Goal: Task Accomplishment & Management: Complete application form

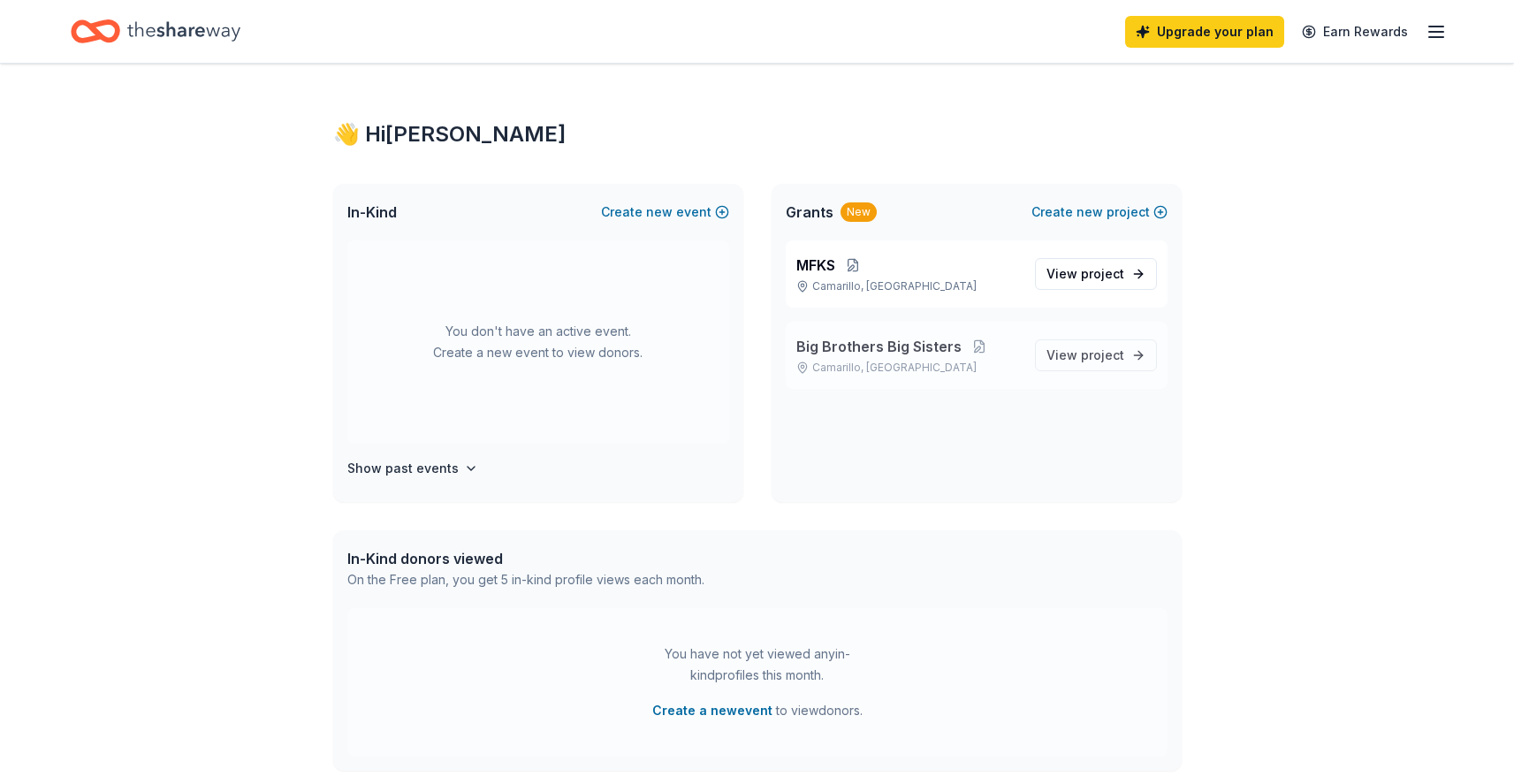
drag, startPoint x: 962, startPoint y: 367, endPoint x: 978, endPoint y: 364, distance: 16.3
click at [963, 367] on p "Camarillo, CA" at bounding box center [908, 368] width 225 height 14
click at [1076, 352] on span "View project" at bounding box center [1086, 353] width 78 height 21
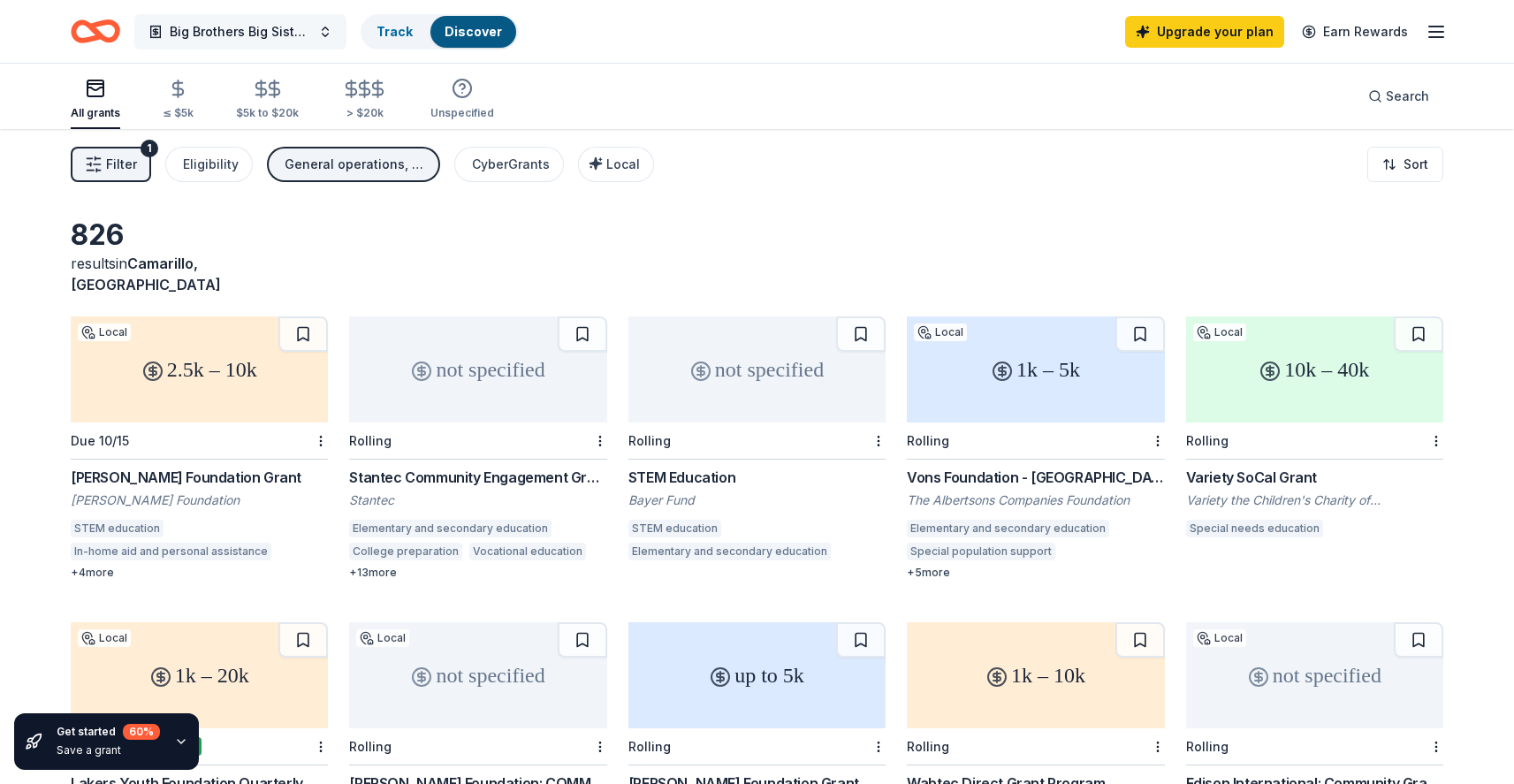
click at [307, 36] on span "Big Brothers Big Sisters" at bounding box center [240, 32] width 141 height 21
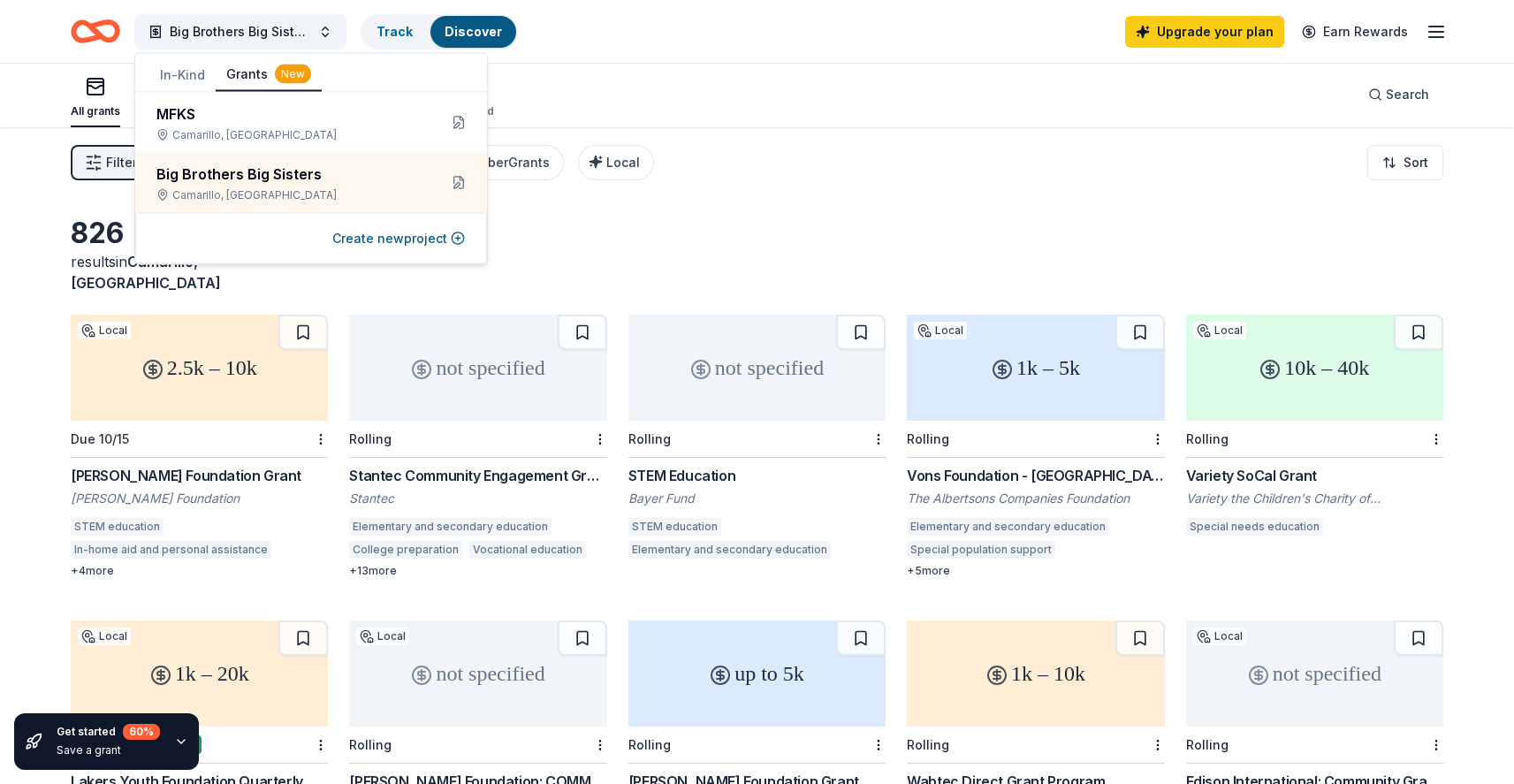
drag, startPoint x: 898, startPoint y: 92, endPoint x: 635, endPoint y: 123, distance: 264.8
click at [880, 93] on div "All grants ≤ $5k $5k to $20k > $20k Unspecified Search" at bounding box center [757, 95] width 1373 height 66
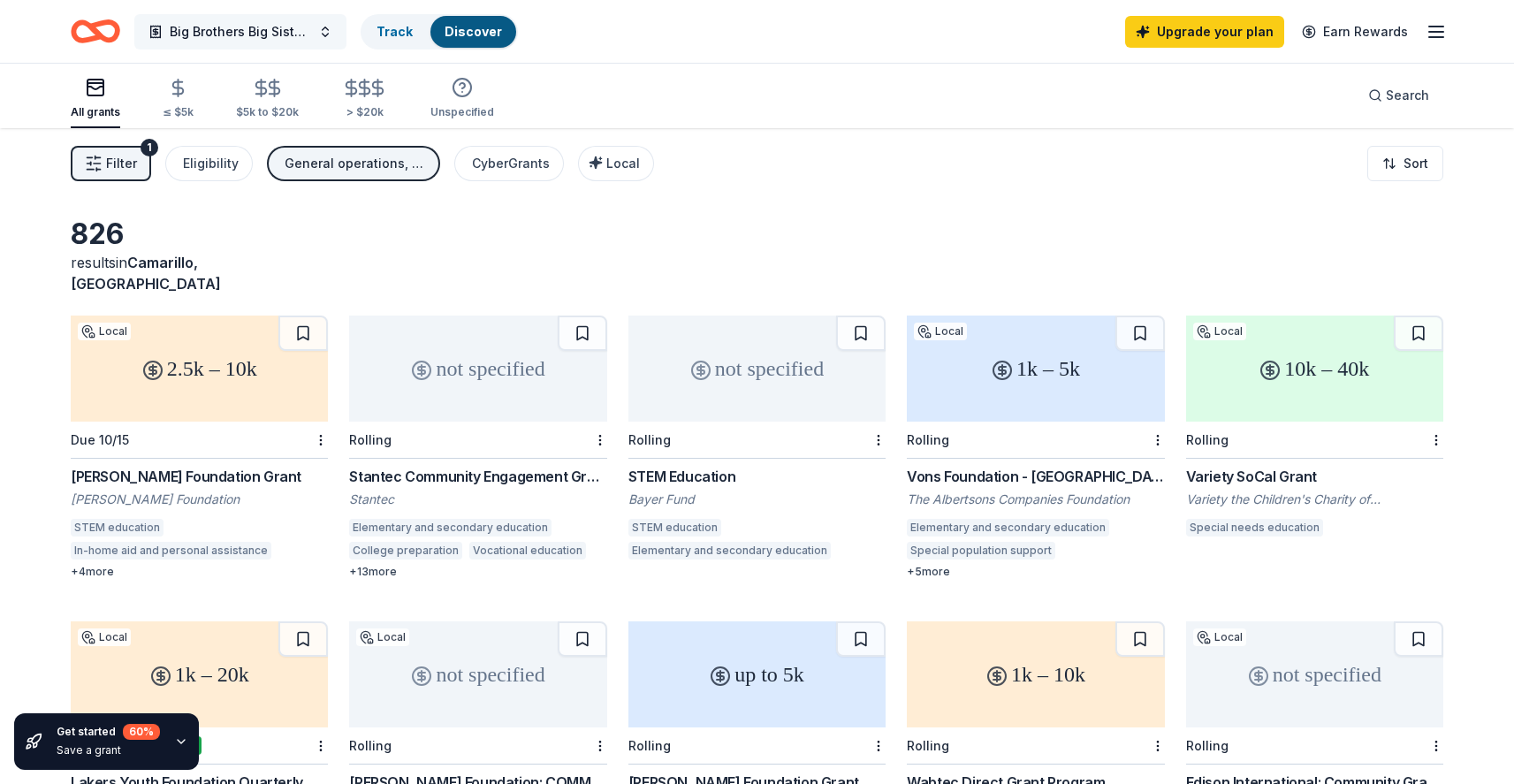
scroll to position [0, 0]
click at [269, 40] on span "Big Brothers Big Sisters" at bounding box center [240, 32] width 141 height 21
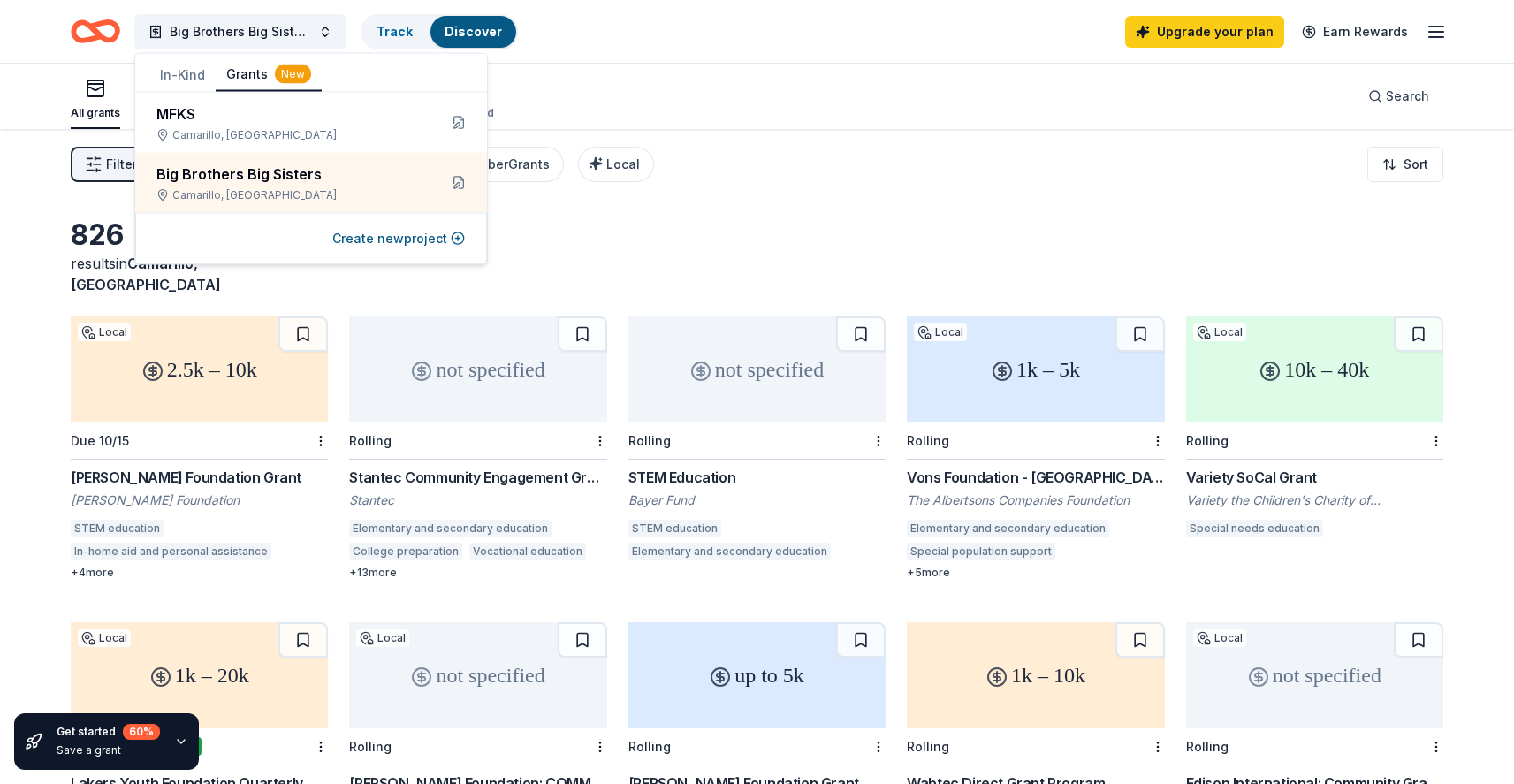
drag, startPoint x: 287, startPoint y: 36, endPoint x: 178, endPoint y: 69, distance: 113.9
click at [178, 69] on body "Big Brothers Big Sisters Track Discover Upgrade your plan Earn Rewards All gran…" at bounding box center [757, 392] width 1514 height 784
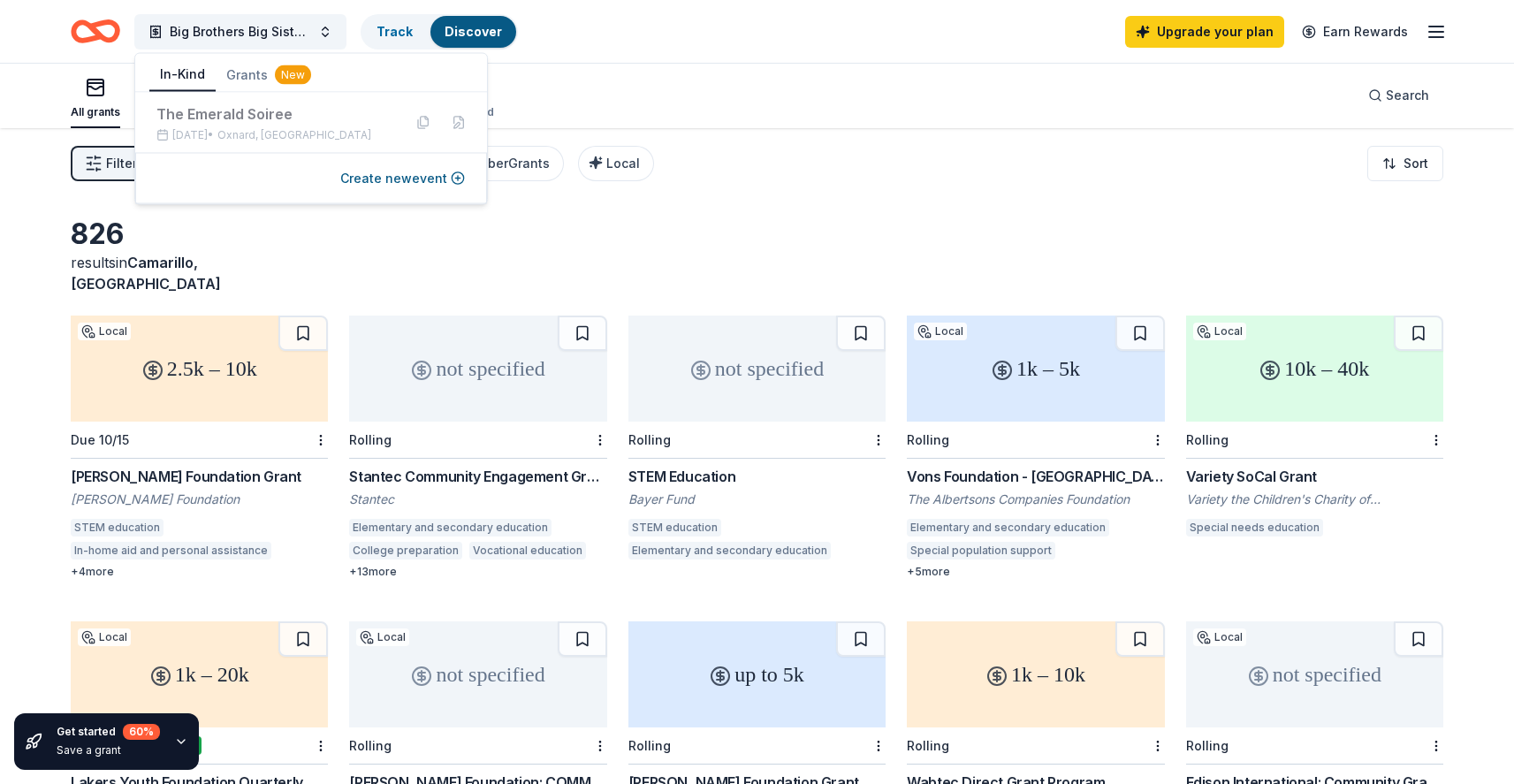
click at [182, 72] on button "In-Kind" at bounding box center [182, 75] width 67 height 34
drag, startPoint x: 868, startPoint y: 184, endPoint x: 631, endPoint y: 185, distance: 237.0
click at [867, 184] on div "Filter 1 Eligibility General operations, Capital, Other, Projects & programming…" at bounding box center [757, 162] width 1514 height 71
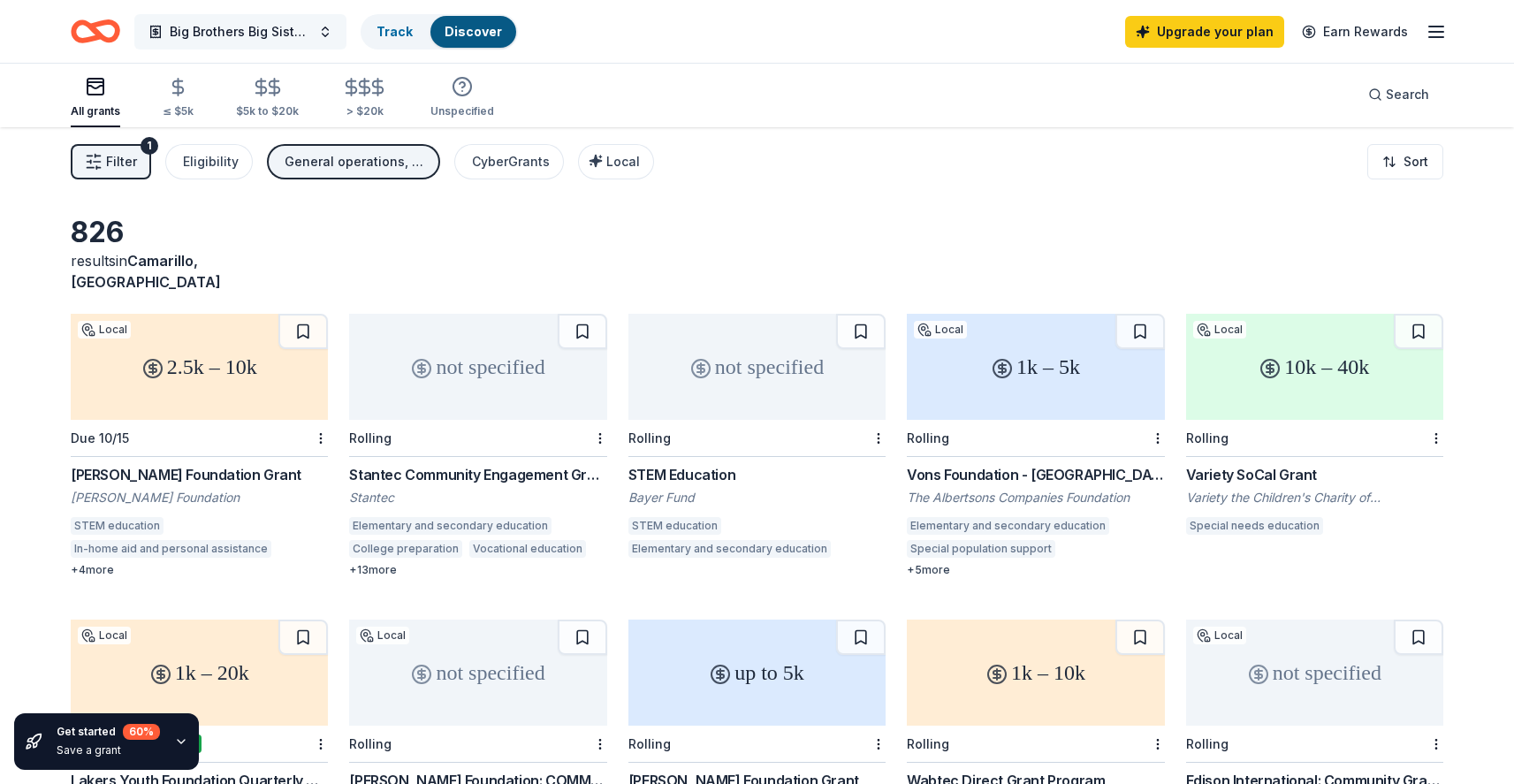
click at [252, 43] on button "Big Brothers Big Sisters" at bounding box center [240, 32] width 212 height 36
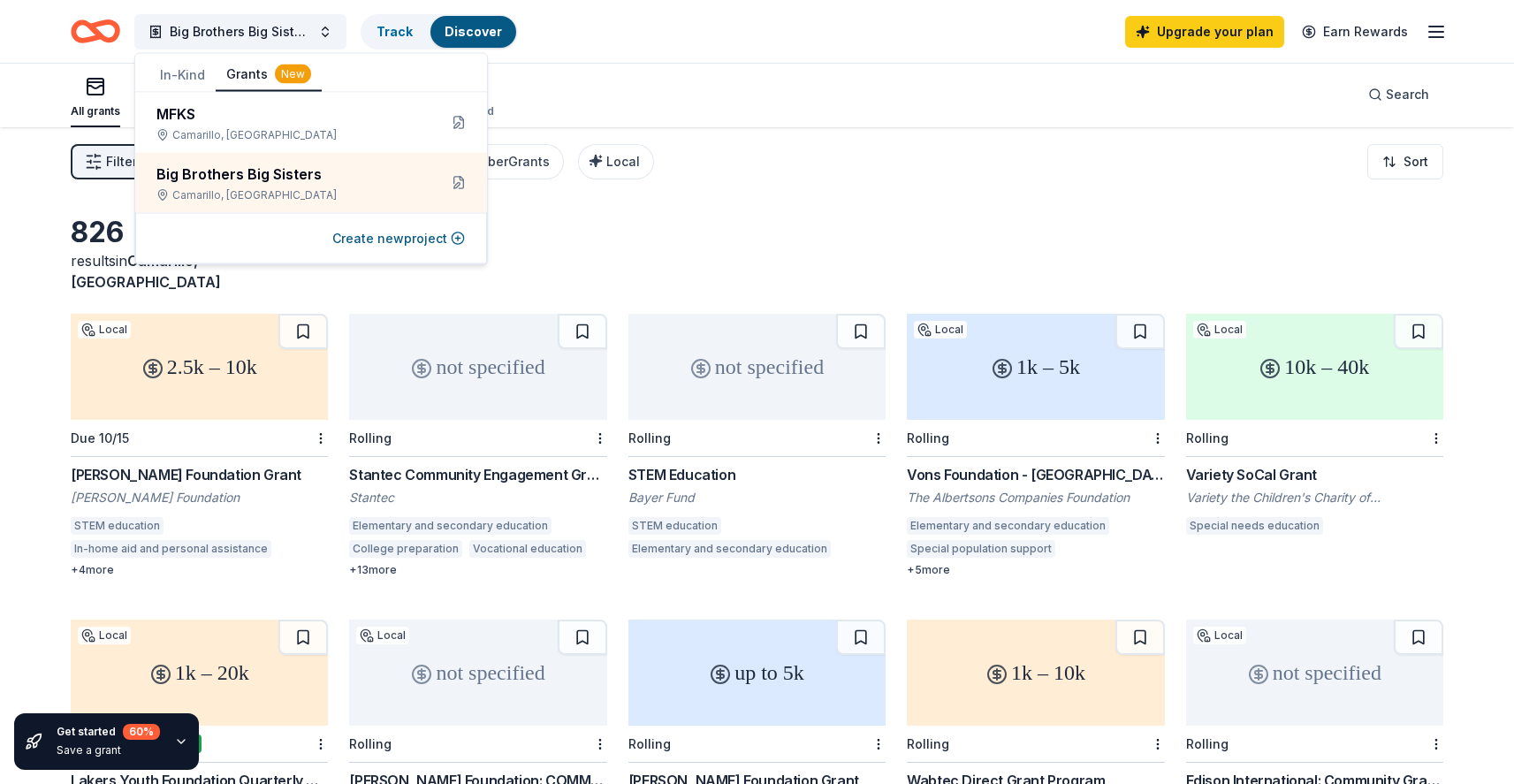
click at [196, 81] on button "In-Kind" at bounding box center [182, 75] width 67 height 32
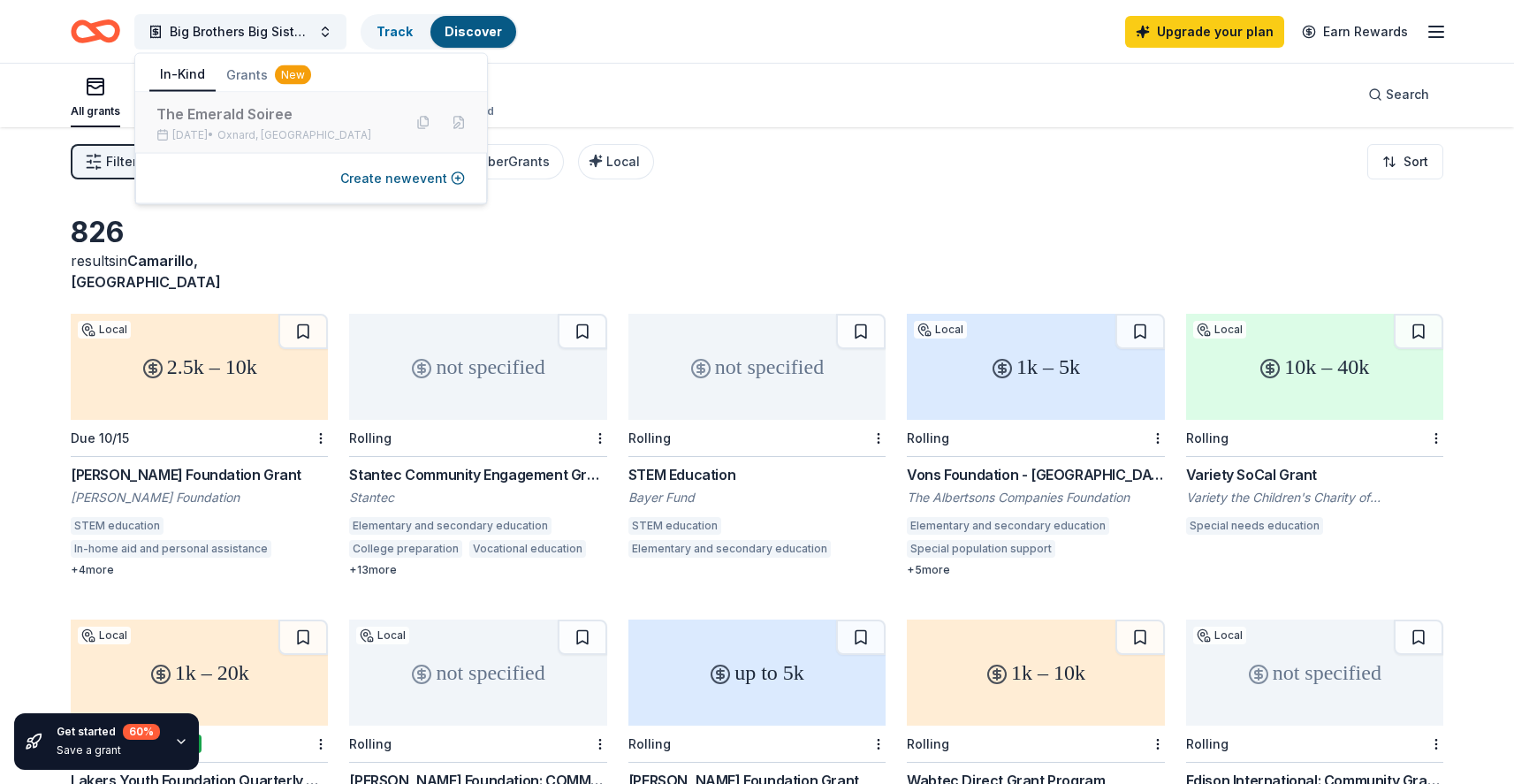
click at [260, 130] on span "Oxnard, [GEOGRAPHIC_DATA]" at bounding box center [294, 135] width 154 height 14
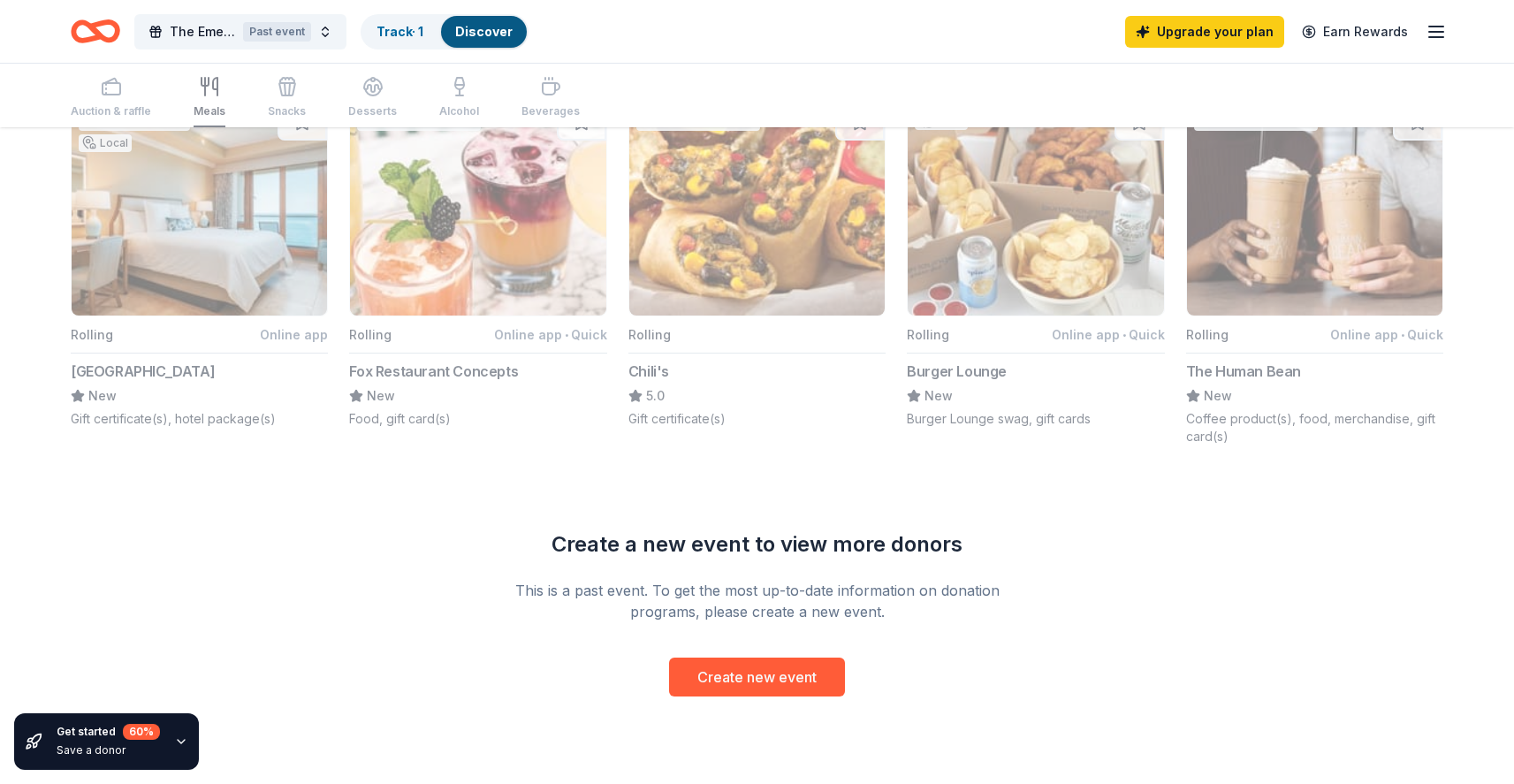
scroll to position [1302, 0]
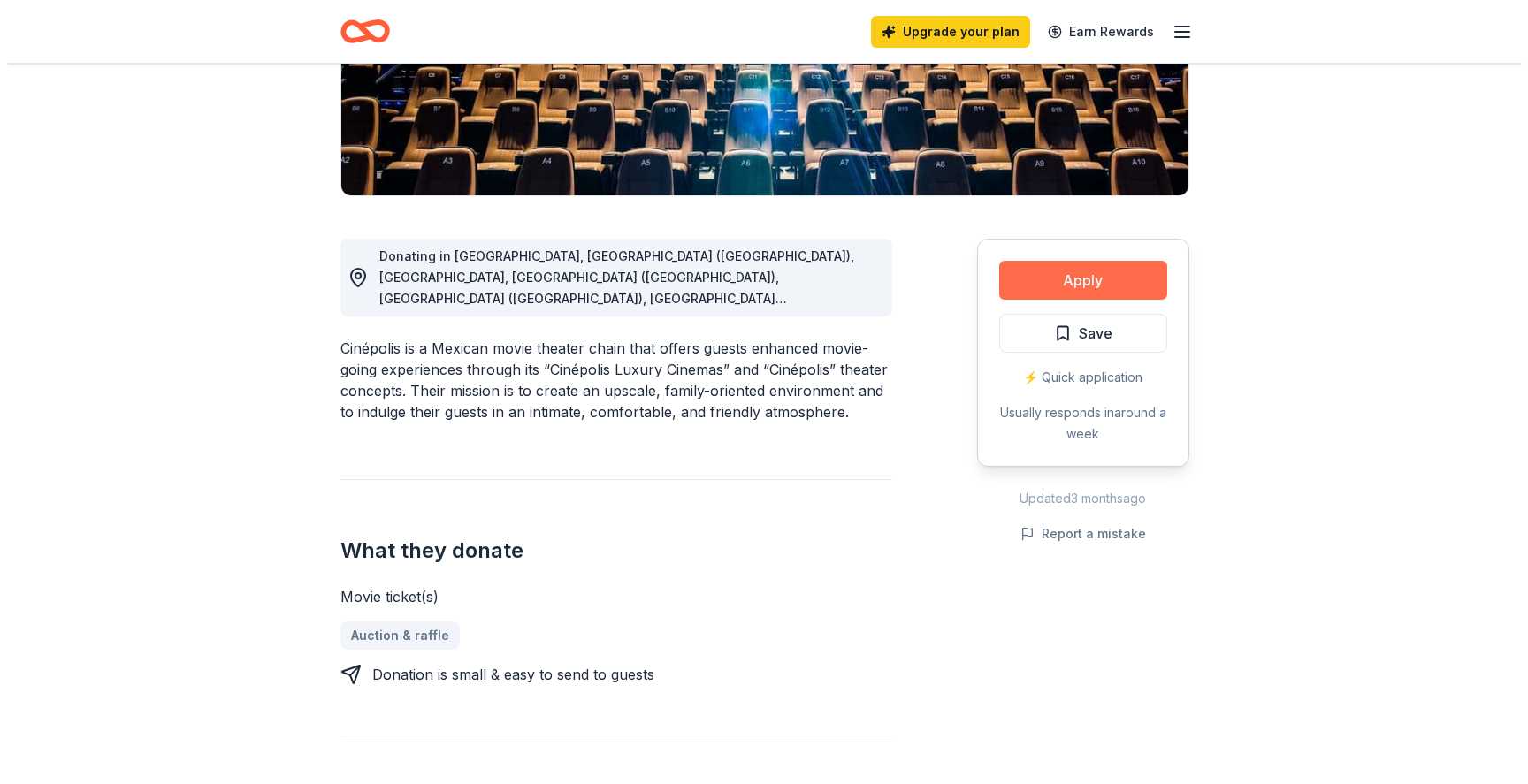
scroll to position [342, 0]
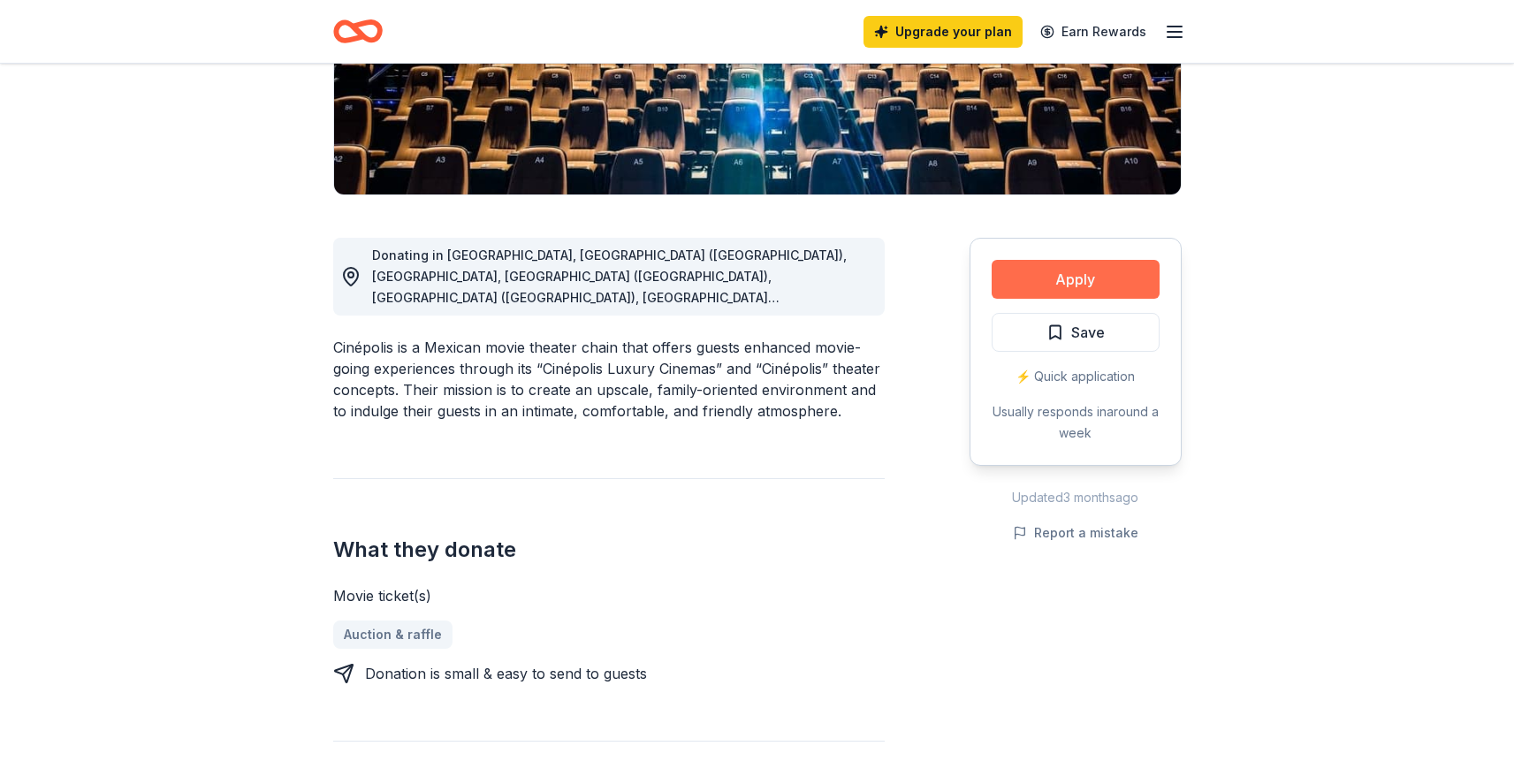
drag, startPoint x: 976, startPoint y: 298, endPoint x: 1033, endPoint y: 288, distance: 57.9
click at [1001, 294] on div "Apply Save ⚡️ Quick application Usually responds in around a week" at bounding box center [1075, 352] width 212 height 228
click at [1033, 287] on button "Apply" at bounding box center [1075, 280] width 168 height 39
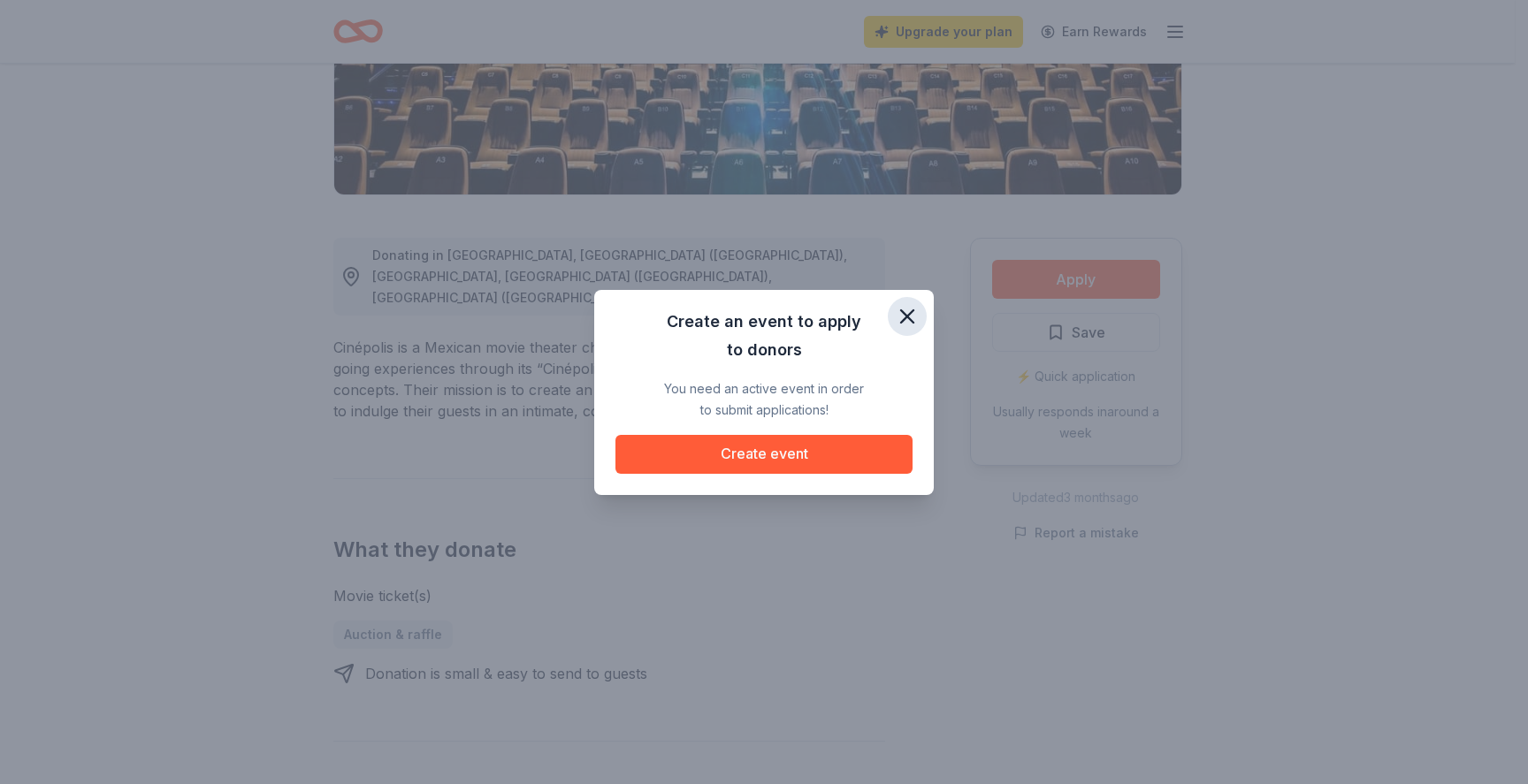
click at [911, 311] on icon "button" at bounding box center [908, 316] width 12 height 12
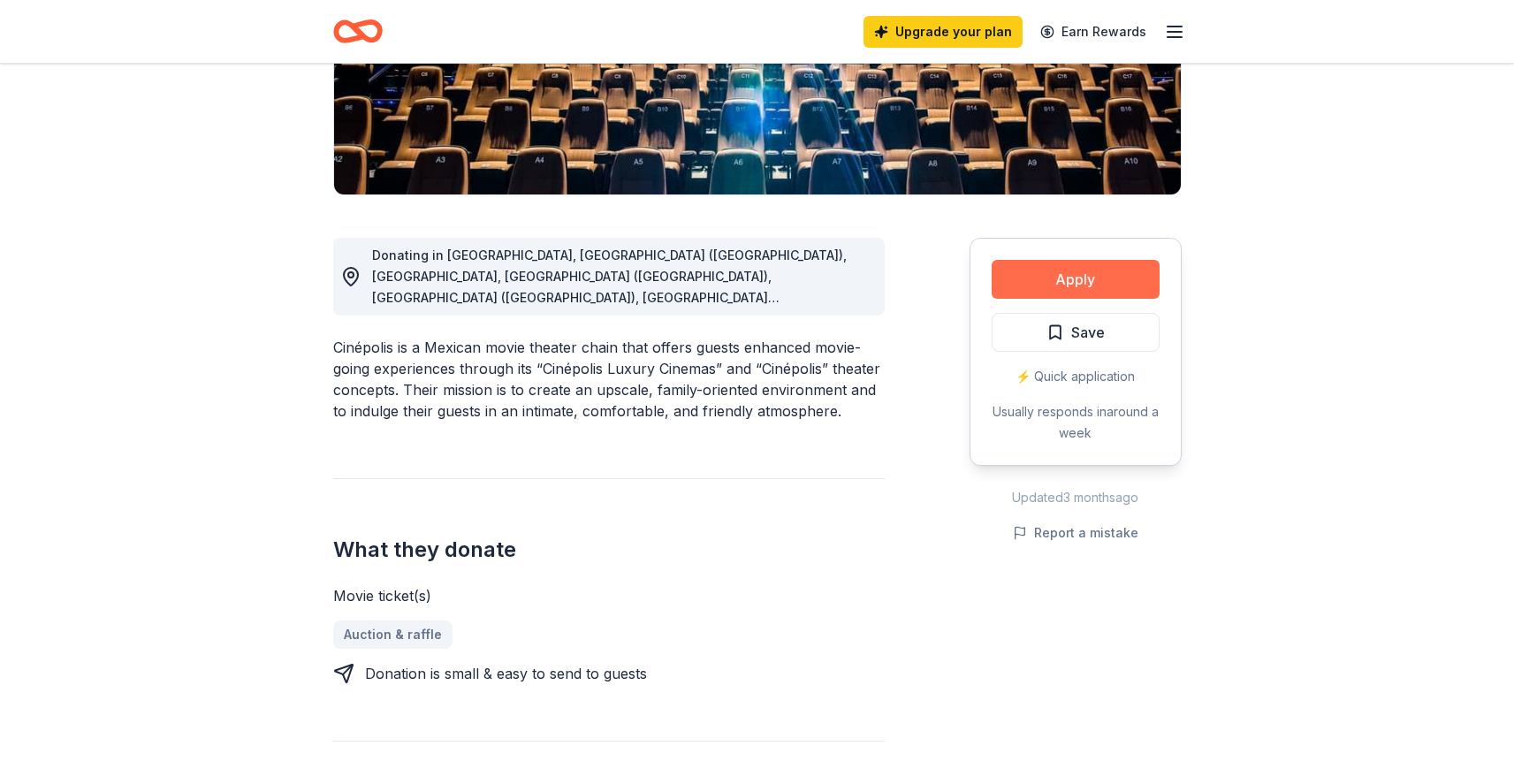
drag, startPoint x: 1055, startPoint y: 257, endPoint x: 1058, endPoint y: 274, distance: 17.3
click at [1055, 263] on div "Apply Save ⚡️ Quick application Usually responds in around a week" at bounding box center [1075, 352] width 212 height 228
click at [1058, 274] on button "Apply" at bounding box center [1075, 280] width 168 height 39
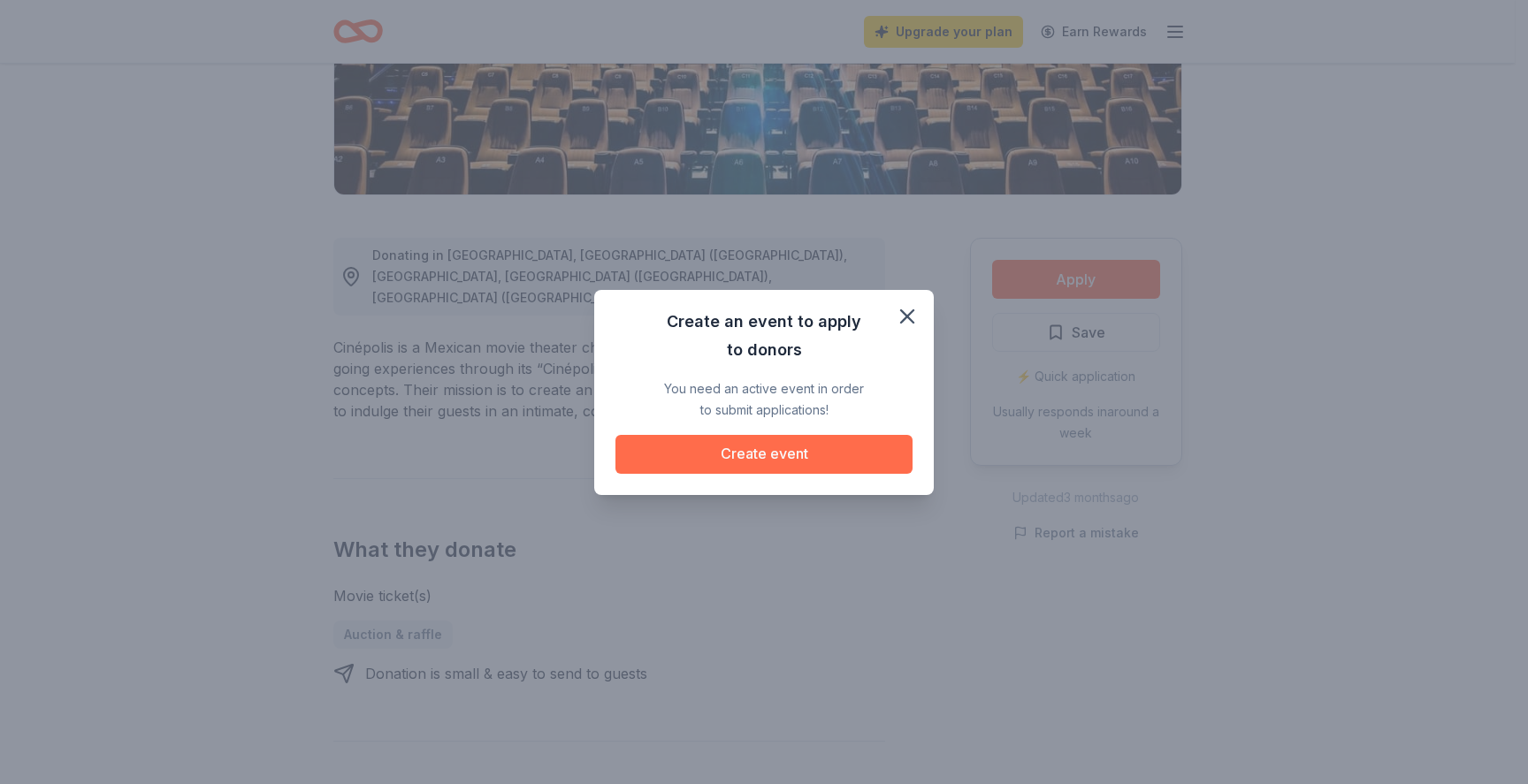
click at [768, 450] on button "Create event" at bounding box center [764, 455] width 298 height 39
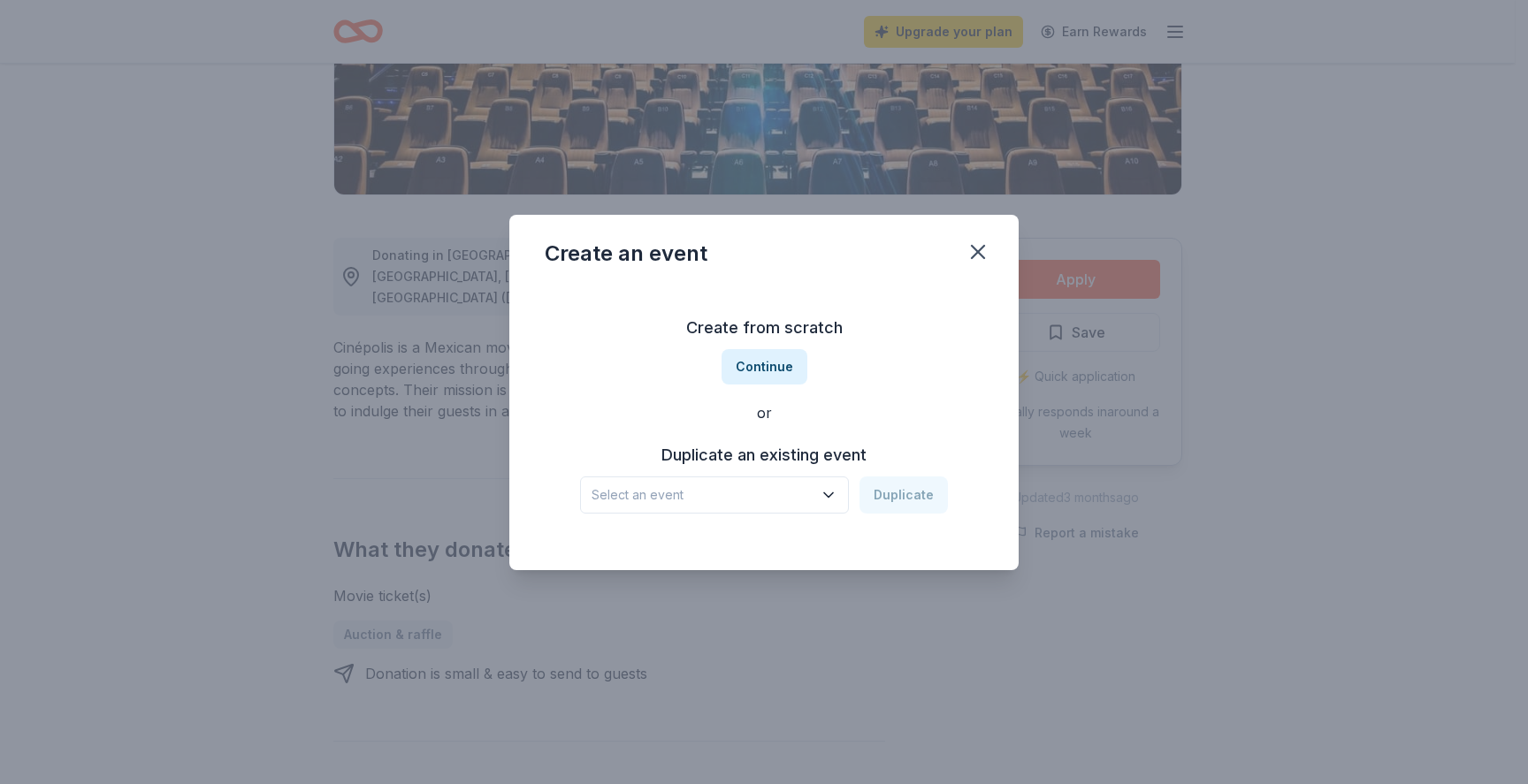
click at [746, 497] on span "Select an event" at bounding box center [702, 495] width 221 height 21
click at [763, 366] on div "Create from scratch Continue or Duplicate an existing event Select an event Dup…" at bounding box center [764, 414] width 439 height 257
drag, startPoint x: 776, startPoint y: 489, endPoint x: 744, endPoint y: 503, distance: 34.9
click at [775, 490] on span "Select an event" at bounding box center [702, 495] width 221 height 21
drag, startPoint x: 684, startPoint y: 552, endPoint x: 850, endPoint y: 506, distance: 172.3
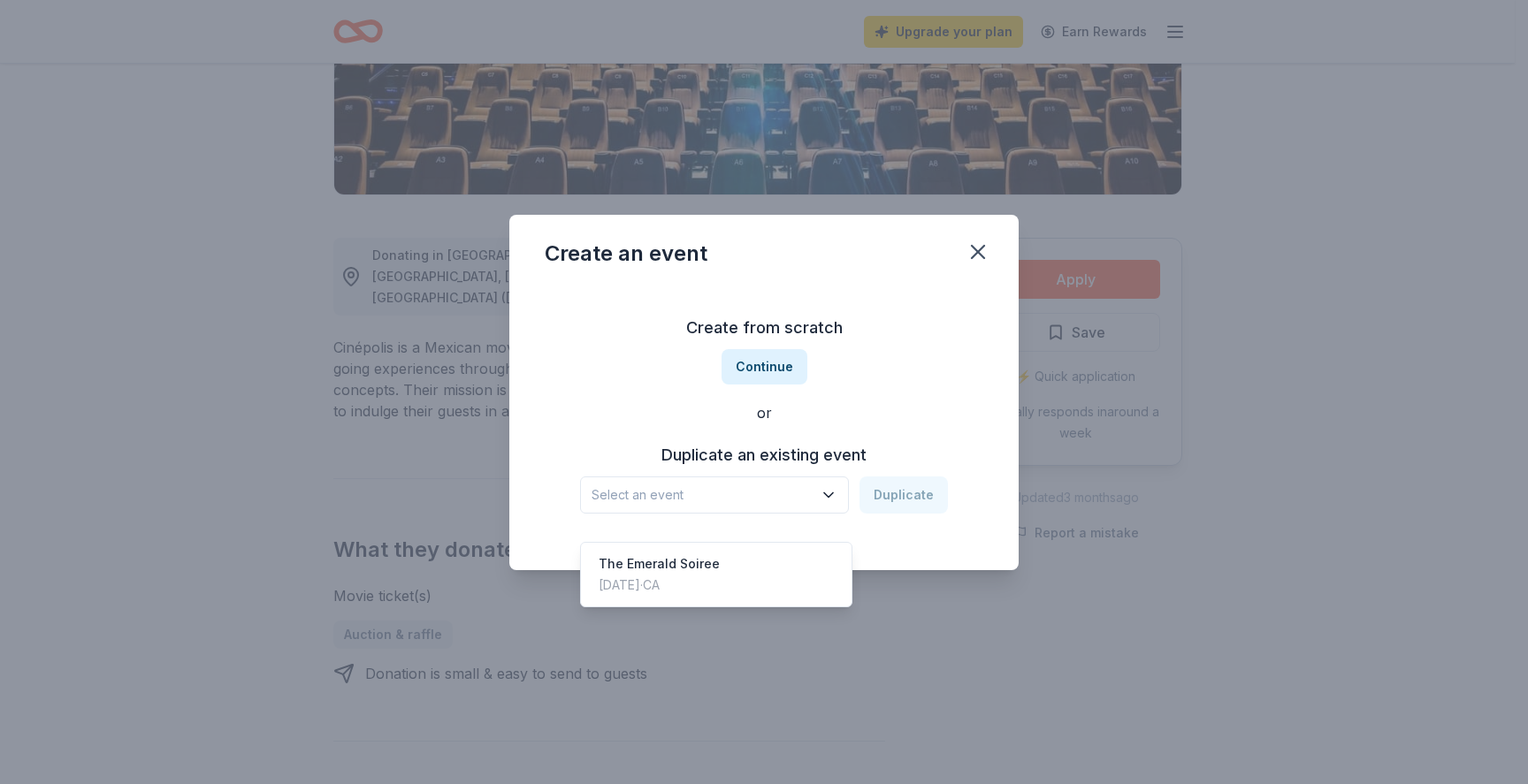
click at [684, 553] on div "The Emerald Soiree Aug 23, 2025 · CA" at bounding box center [659, 574] width 121 height 43
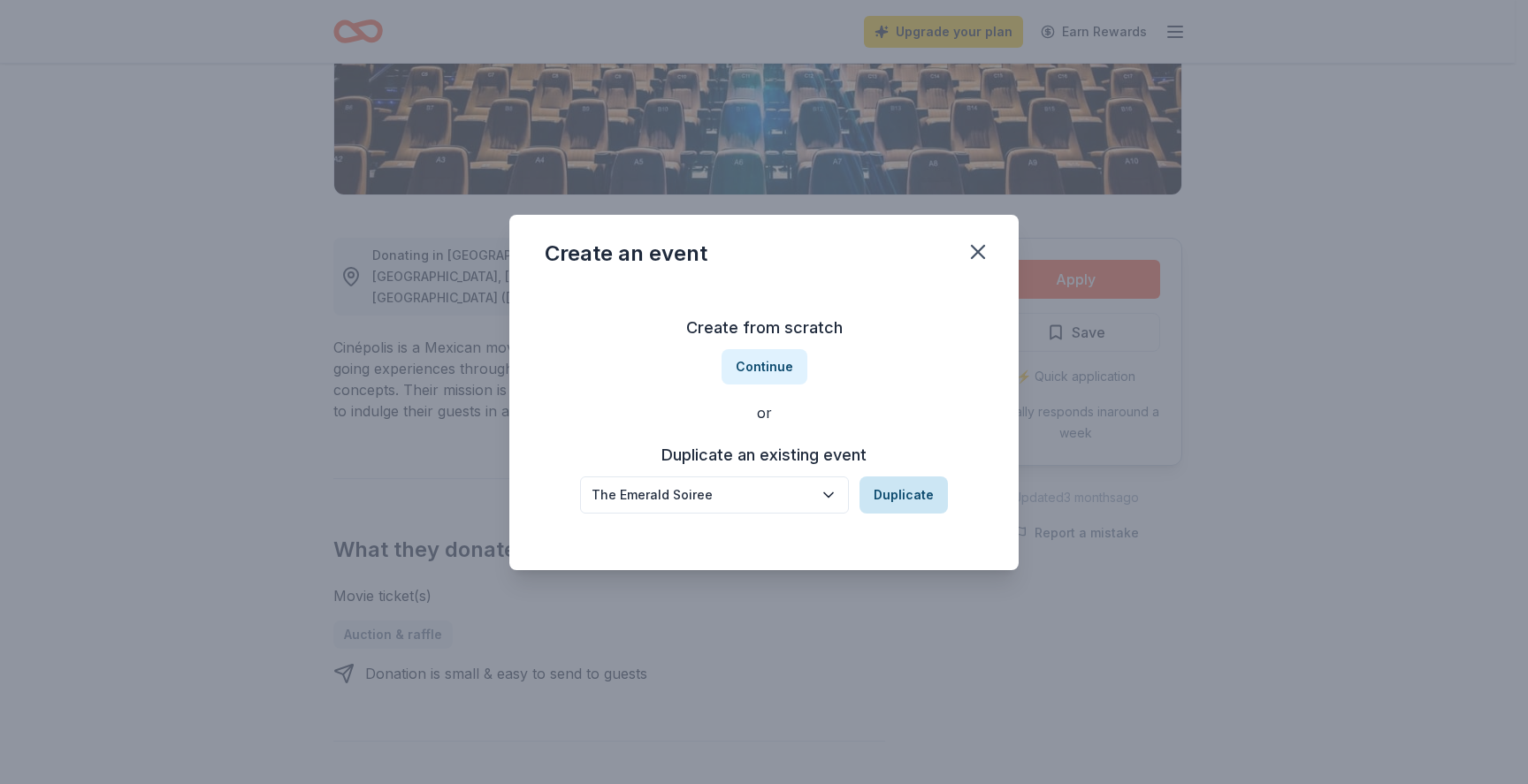
click at [892, 503] on button "Duplicate" at bounding box center [904, 495] width 89 height 37
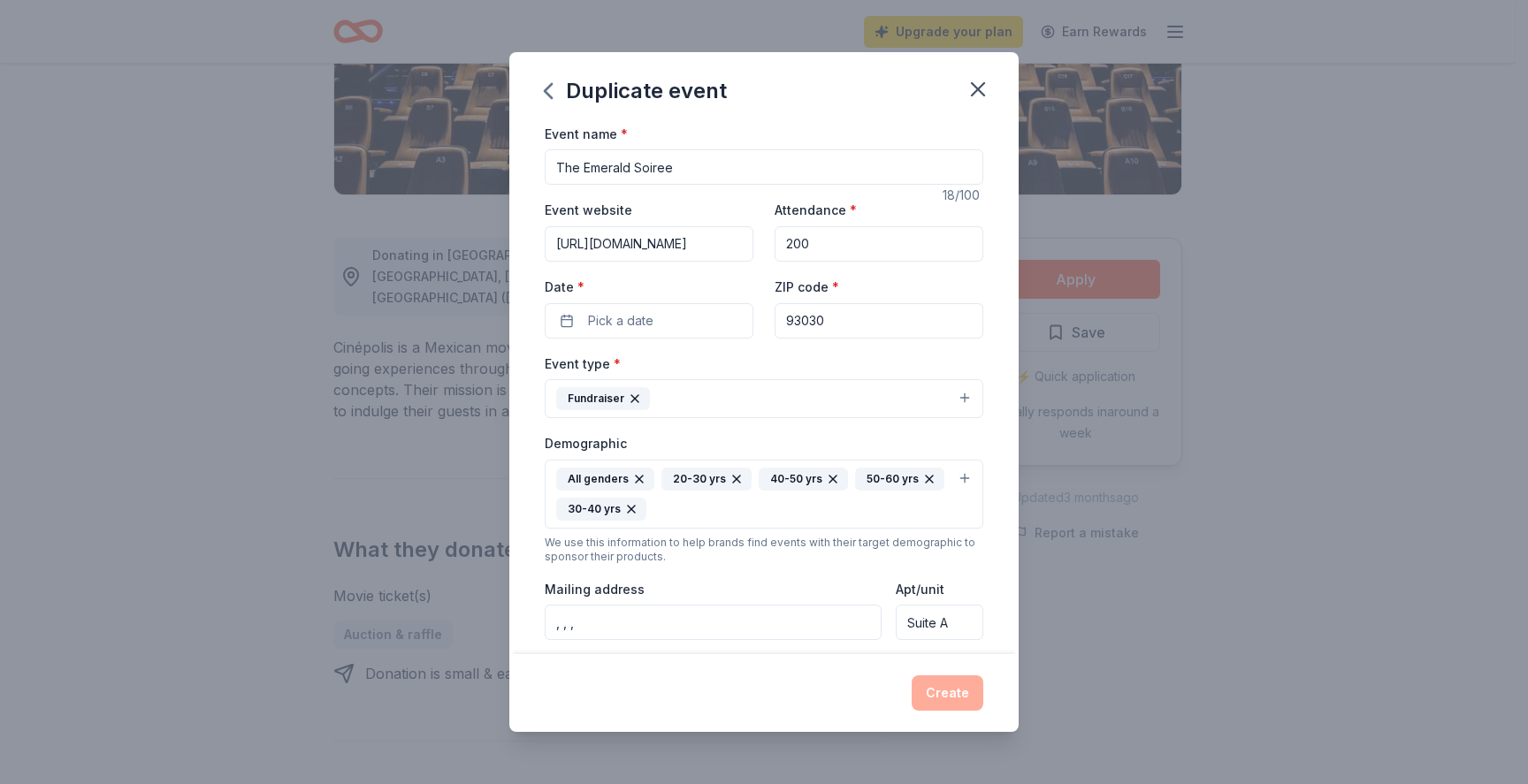
click at [697, 166] on input "The Emerald Soiree" at bounding box center [764, 167] width 439 height 36
type input "D"
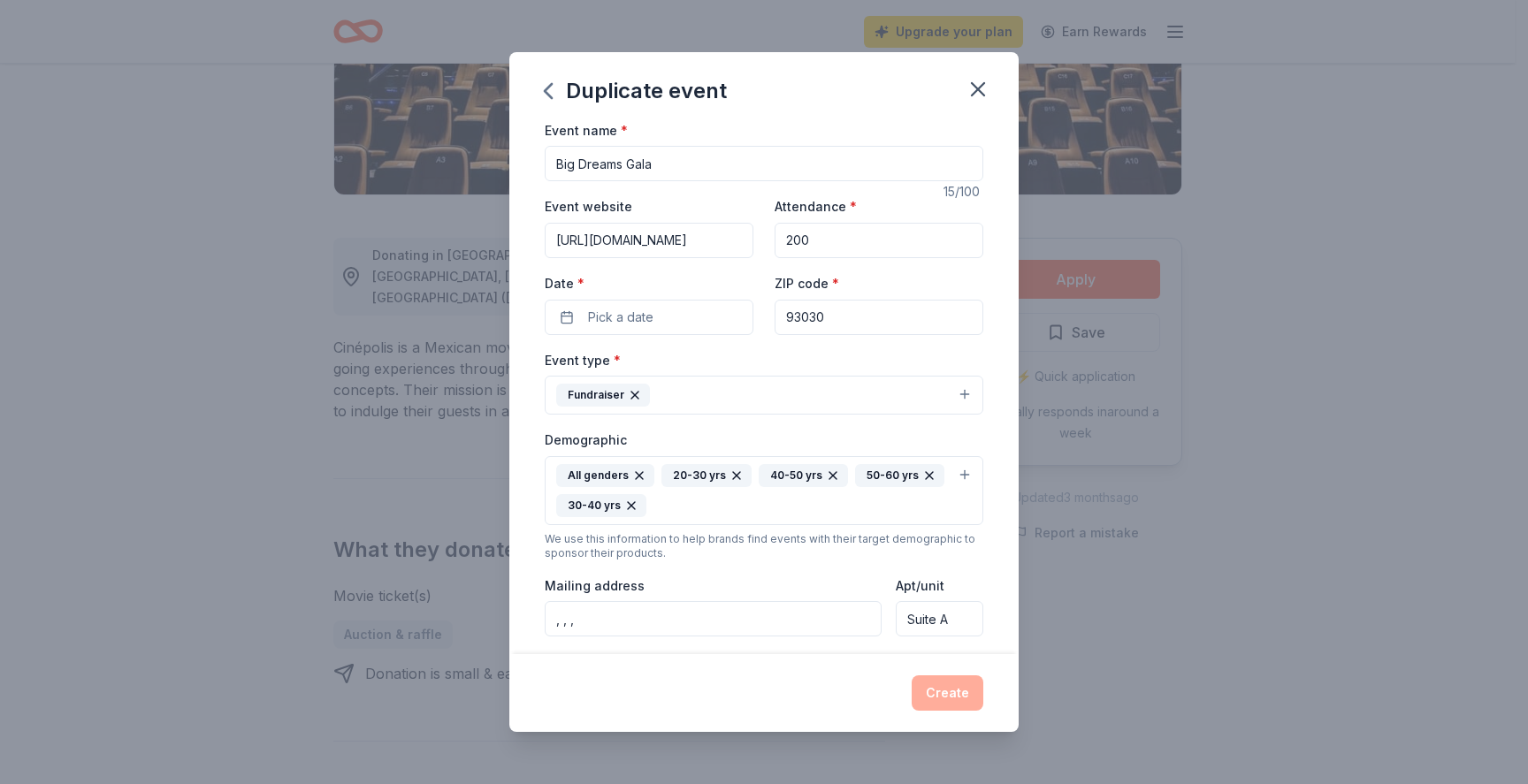
type input "Big Dreams Gala"
drag, startPoint x: 771, startPoint y: 244, endPoint x: 800, endPoint y: 244, distance: 29.0
click at [800, 244] on div "Event website https://bbsvc.org/emerald Attendance * 200 Date * Pick a date ZIP…" at bounding box center [764, 265] width 439 height 139
type input "[URL][DOMAIN_NAME]"
click at [846, 242] on input "200" at bounding box center [879, 241] width 209 height 36
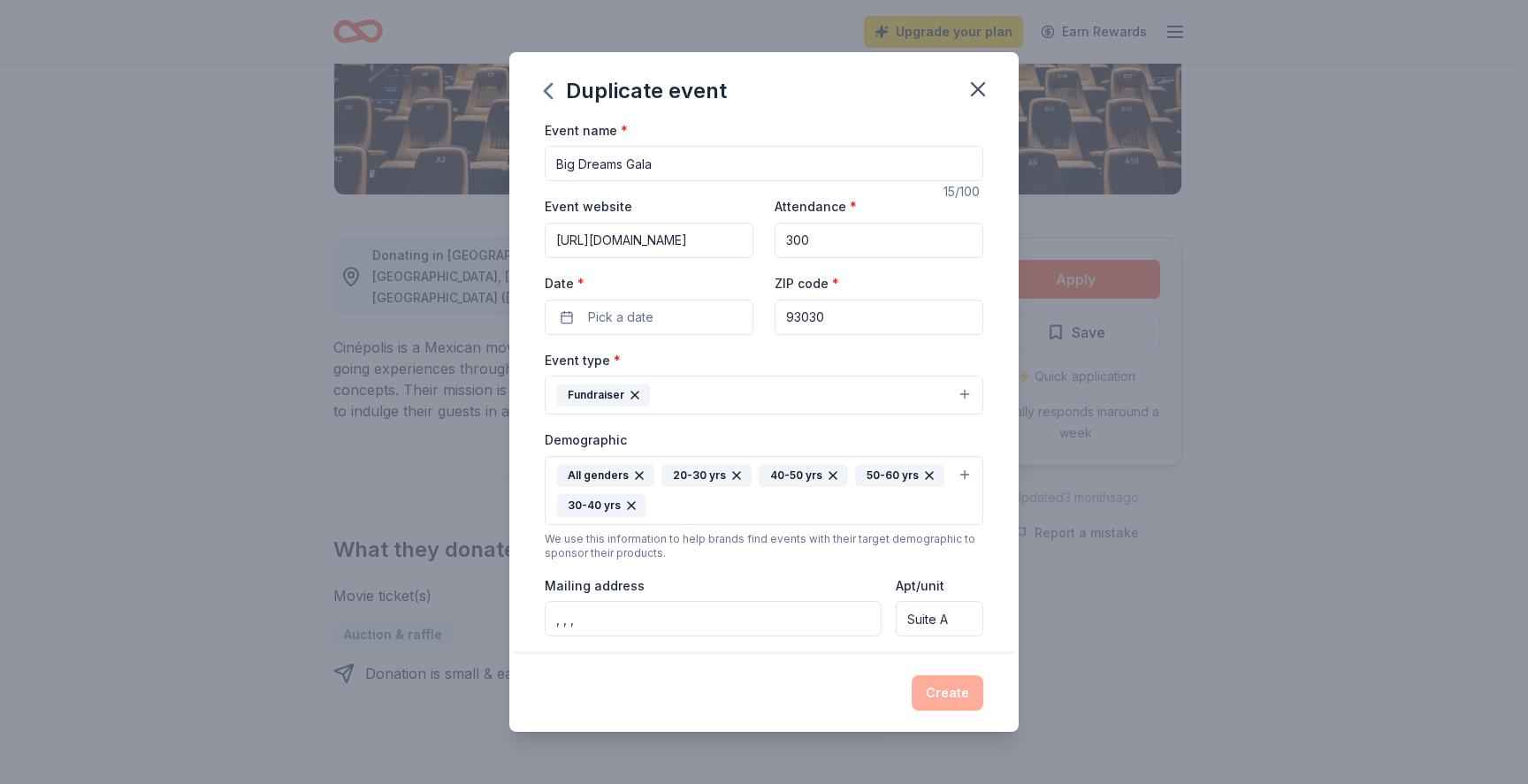
scroll to position [0, 0]
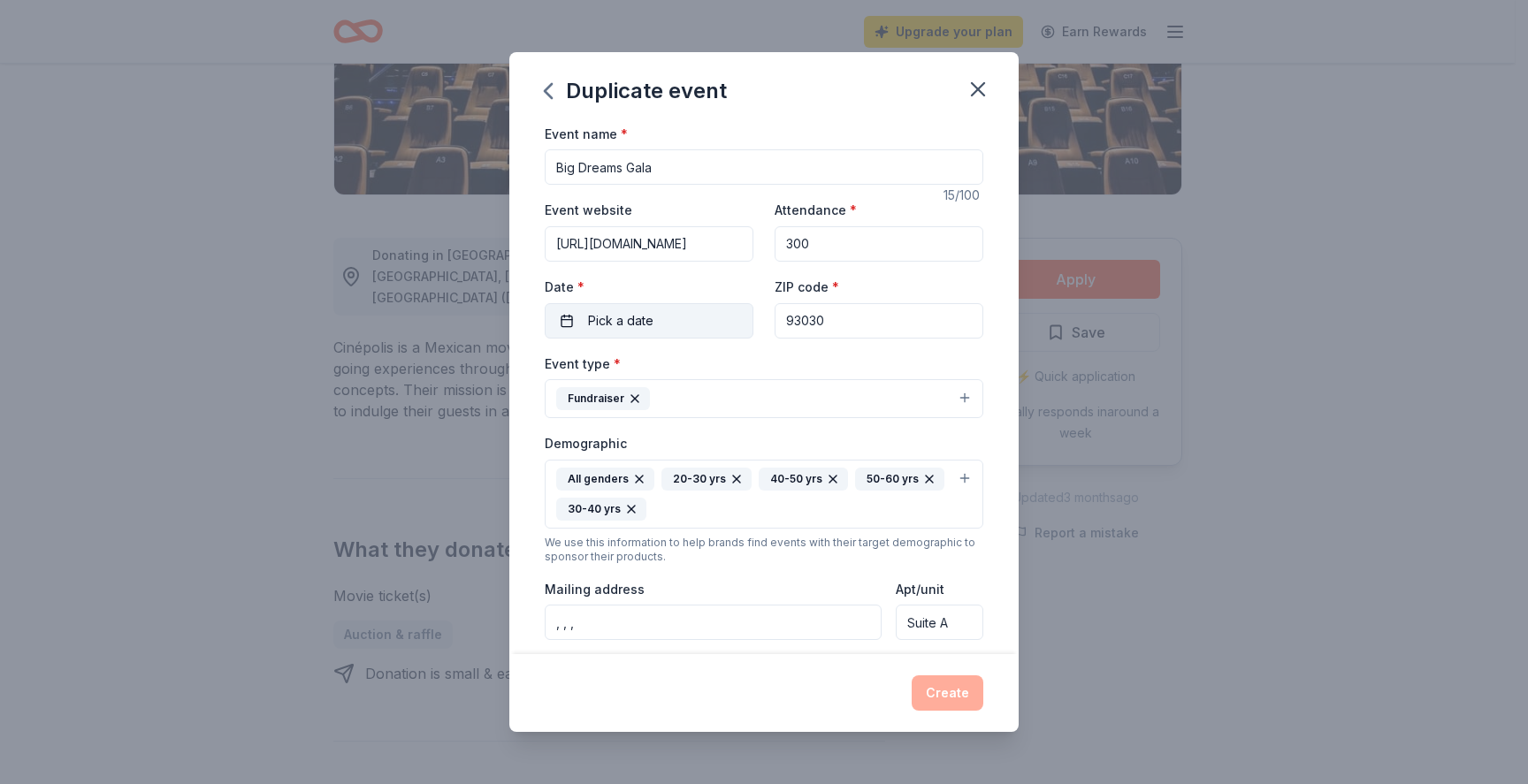
type input "300"
click at [698, 312] on button "Pick a date" at bounding box center [649, 320] width 209 height 36
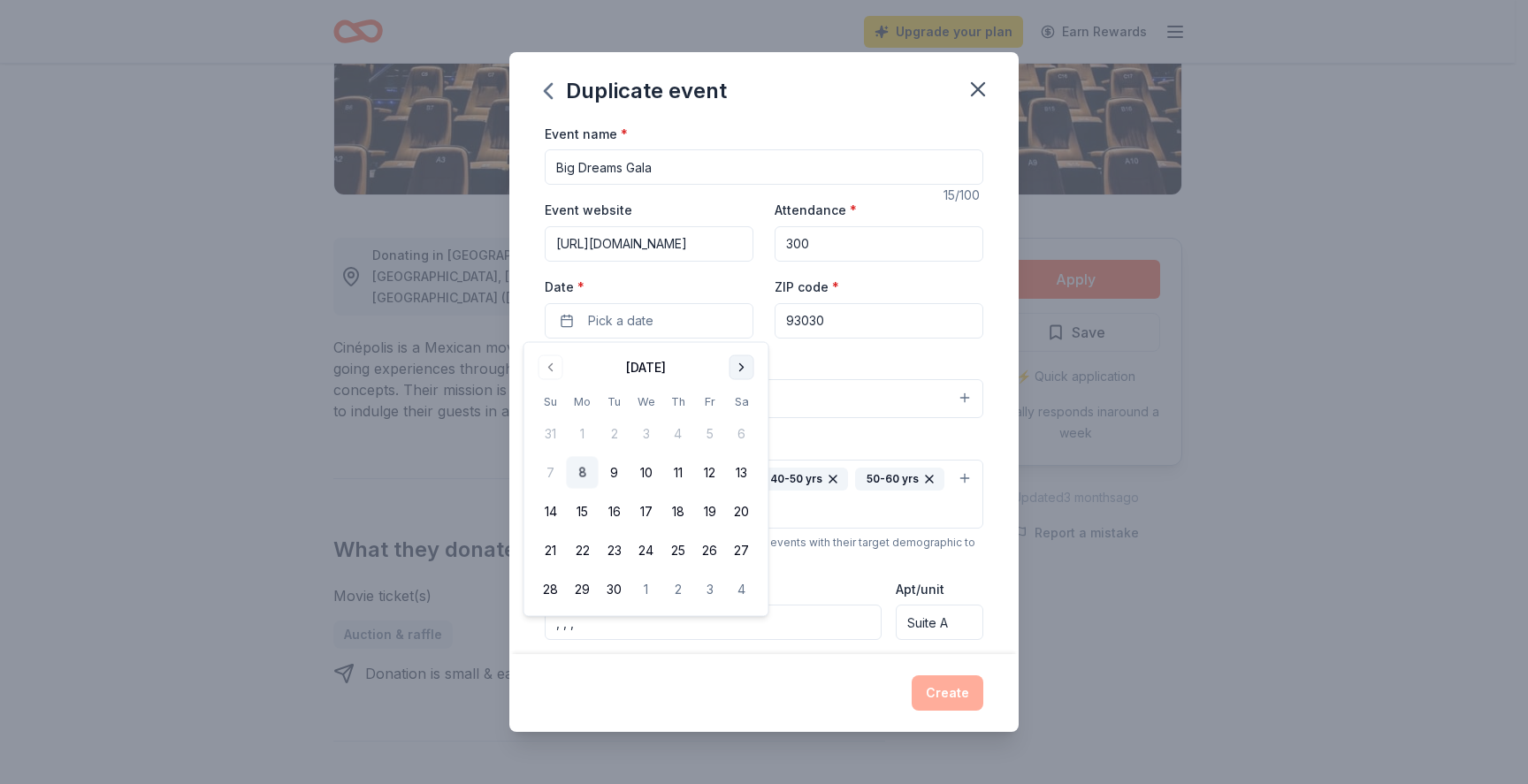
click at [740, 368] on button "Go to next month" at bounding box center [742, 368] width 25 height 25
click at [548, 368] on button "Go to previous month" at bounding box center [551, 368] width 25 height 25
click at [738, 471] on button "8" at bounding box center [742, 473] width 32 height 32
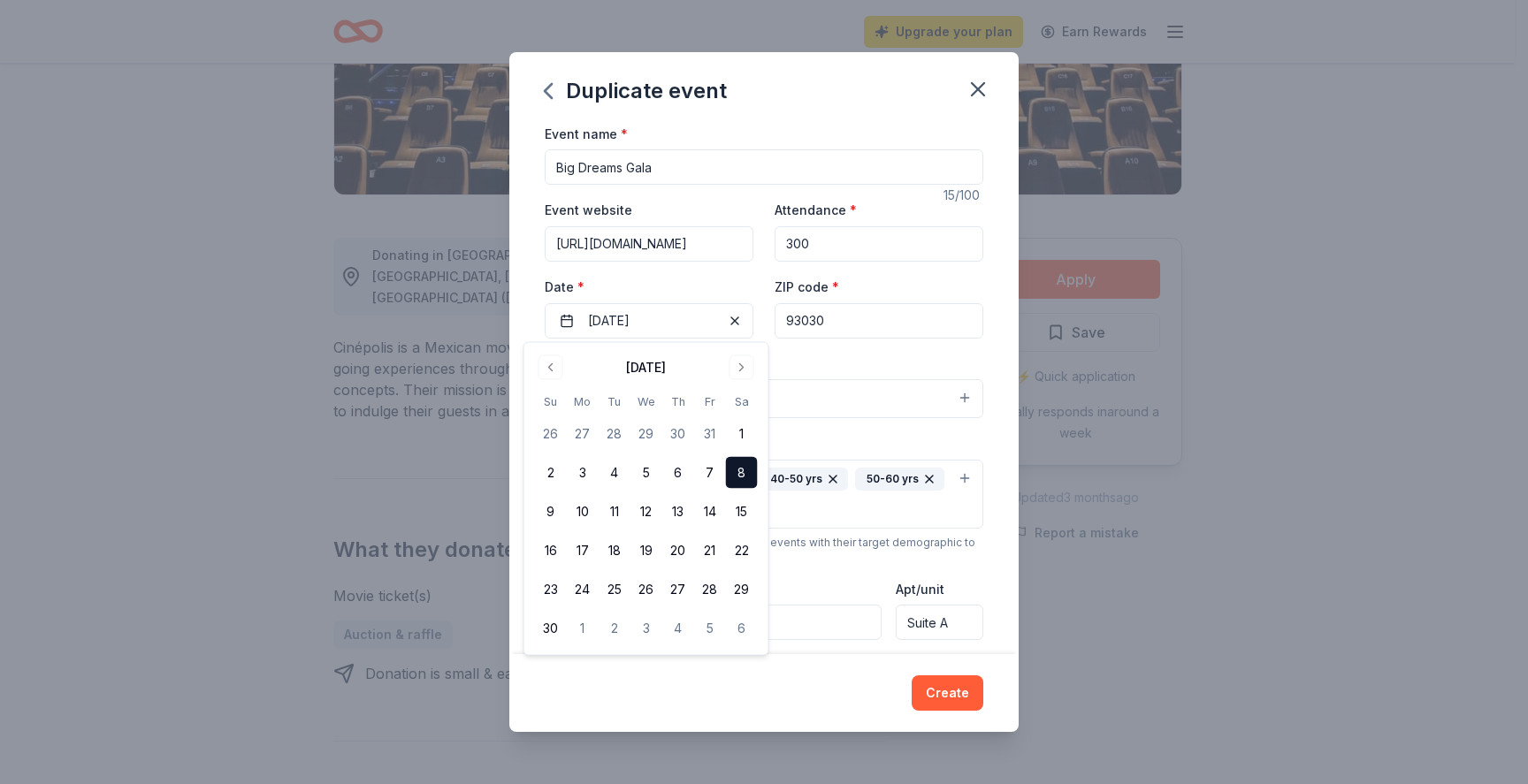
click at [900, 437] on div "Demographic All genders 20-30 yrs 40-50 yrs 50-60 yrs 30-40 yrs" at bounding box center [764, 480] width 439 height 97
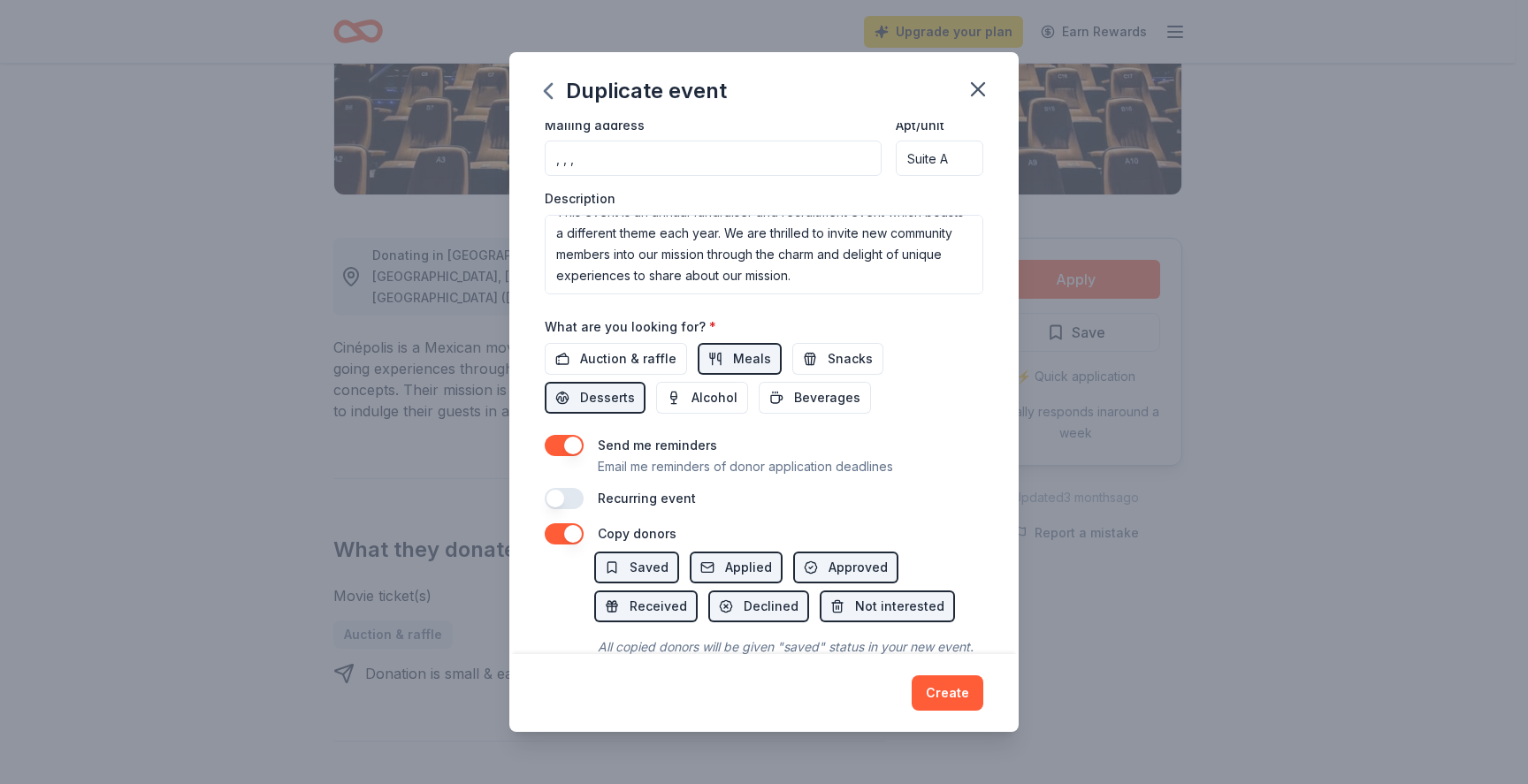
scroll to position [467, 0]
click at [638, 362] on span "Auction & raffle" at bounding box center [628, 356] width 97 height 21
click at [754, 360] on span "Meals" at bounding box center [752, 356] width 38 height 21
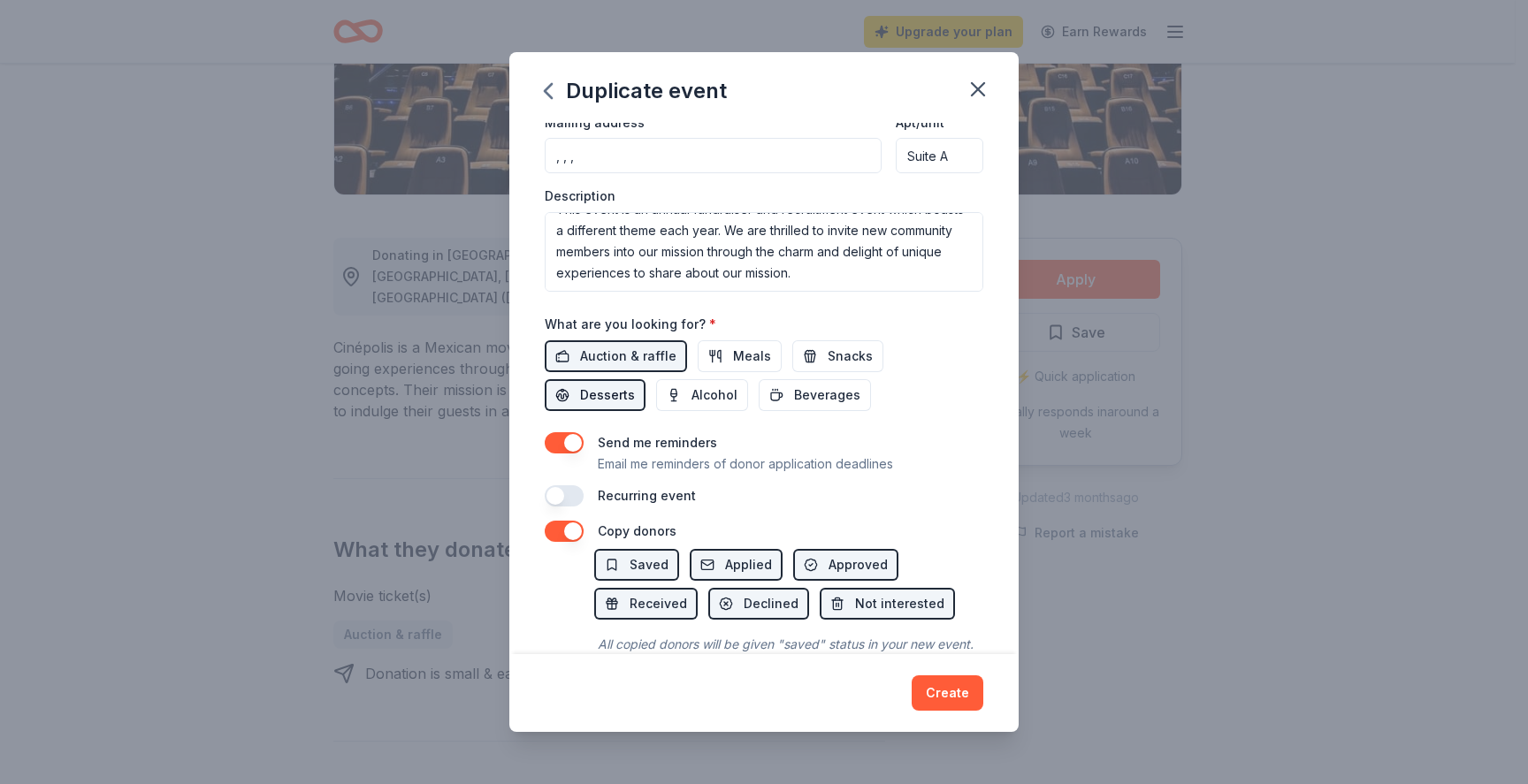
click at [609, 391] on span "Desserts" at bounding box center [608, 395] width 55 height 21
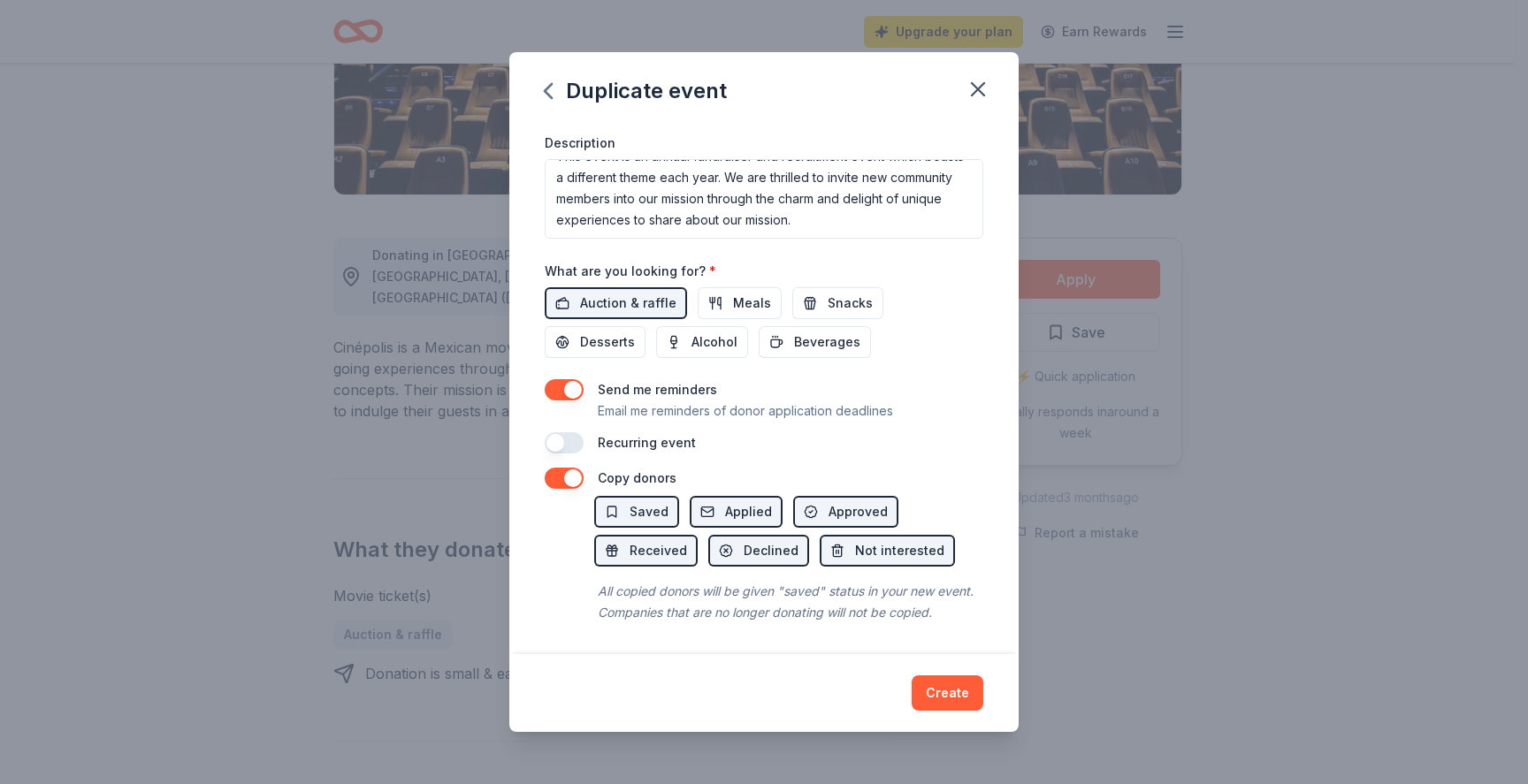
click at [566, 379] on button "button" at bounding box center [564, 390] width 39 height 21
click at [949, 690] on button "Create" at bounding box center [947, 693] width 72 height 36
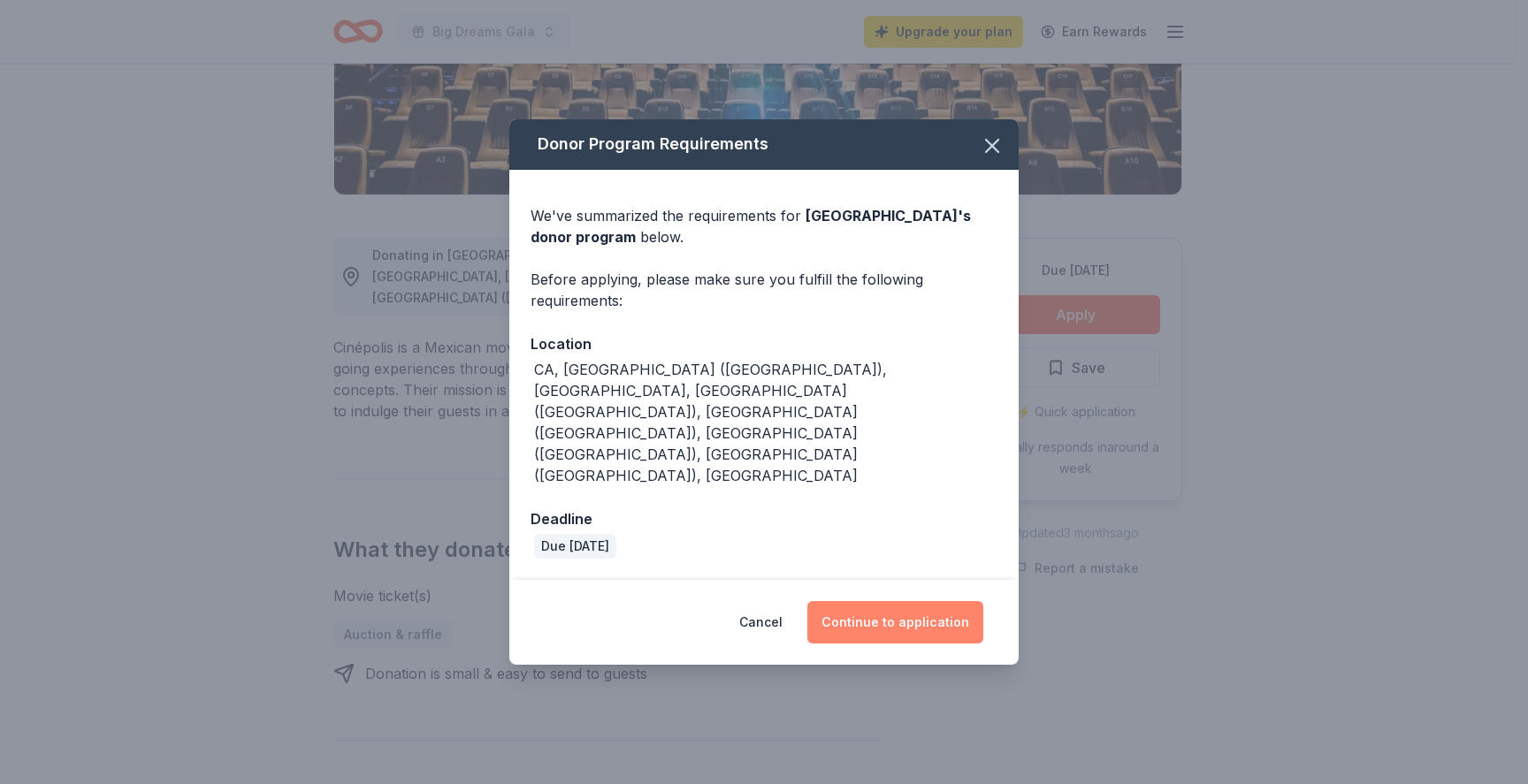
click at [893, 601] on button "Continue to application" at bounding box center [895, 622] width 176 height 43
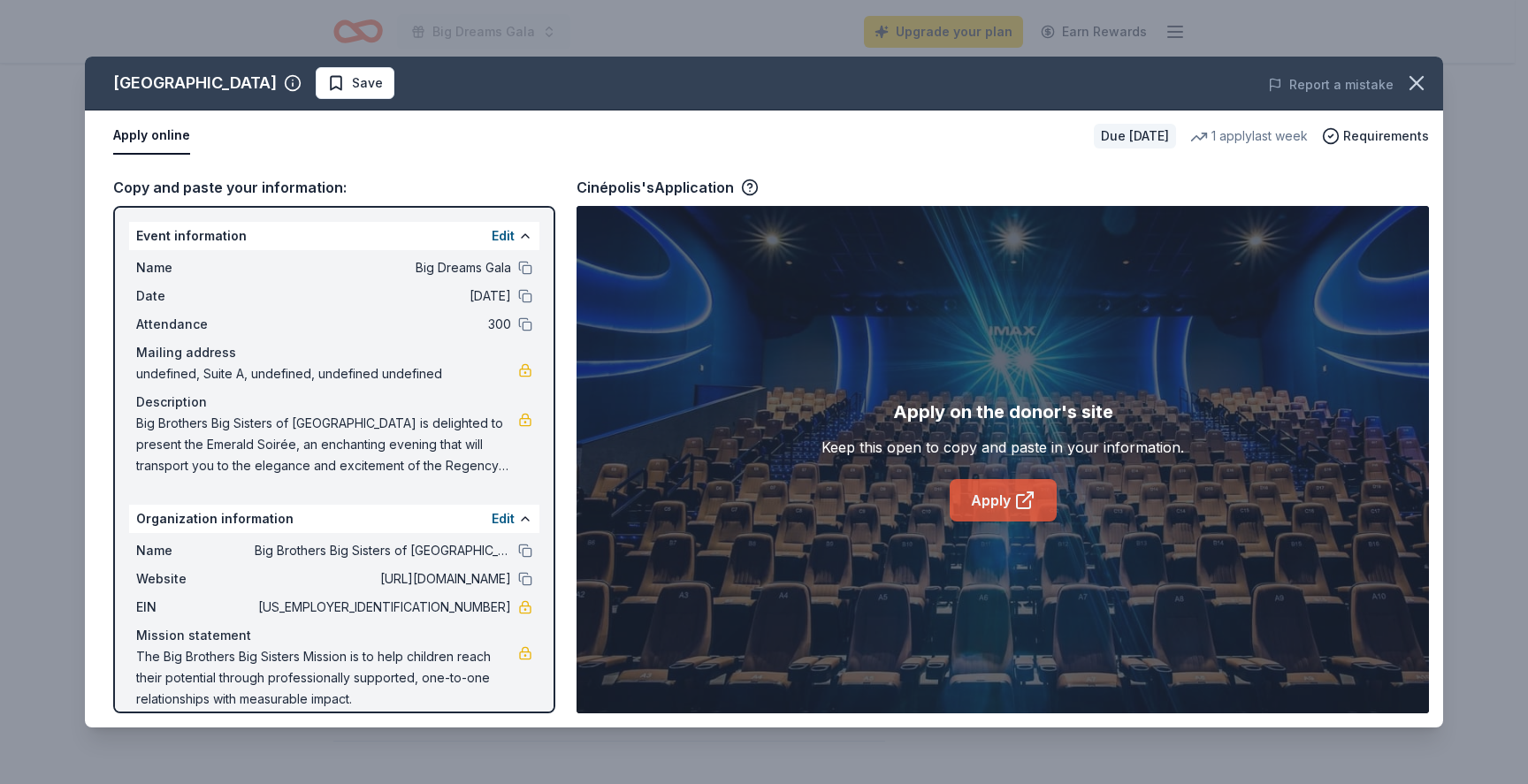
click at [994, 503] on link "Apply" at bounding box center [1003, 501] width 107 height 43
drag, startPoint x: 1414, startPoint y: 80, endPoint x: 1349, endPoint y: 126, distance: 79.6
click at [1415, 80] on icon "button" at bounding box center [1417, 83] width 25 height 25
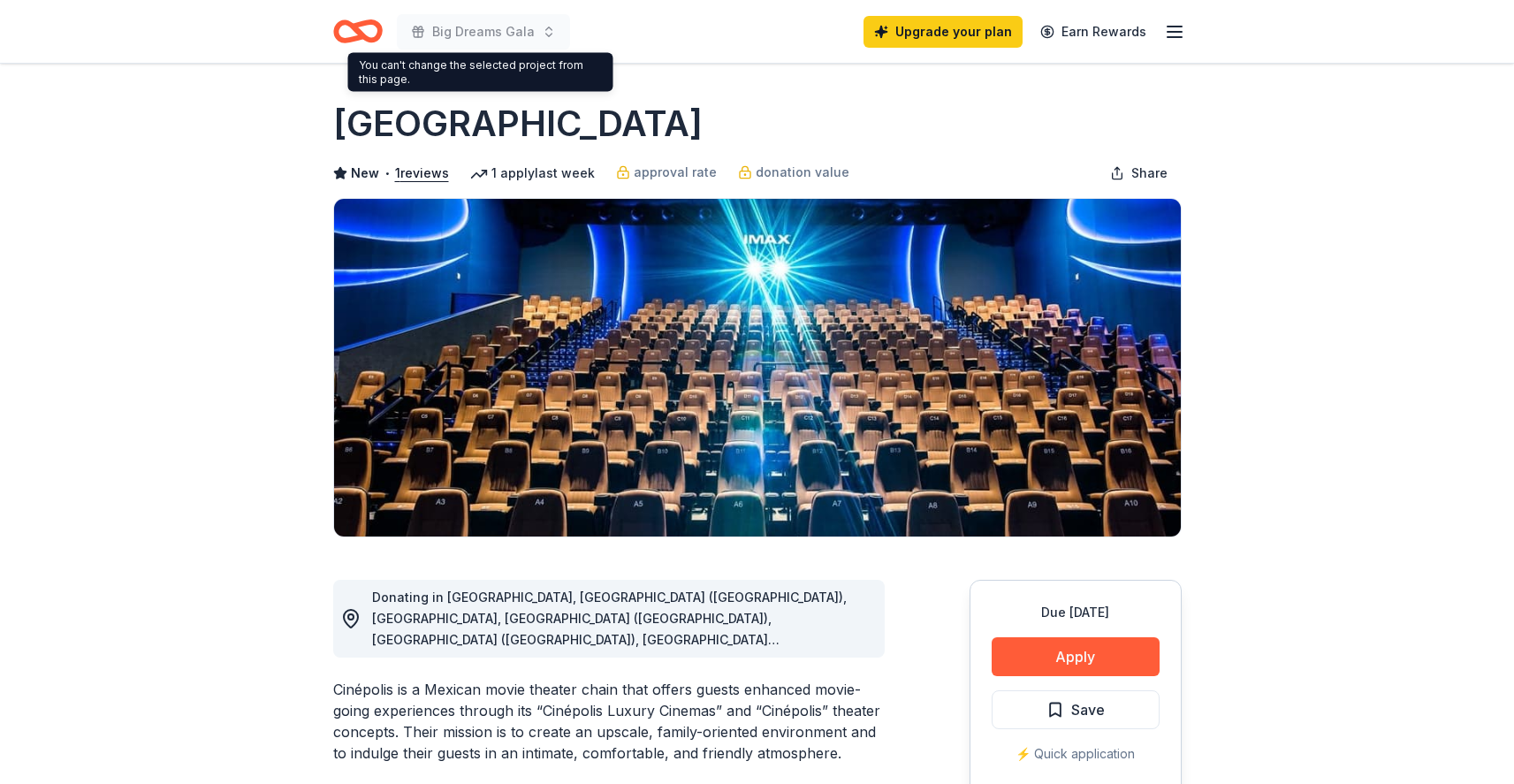
click at [371, 32] on icon "Home" at bounding box center [358, 31] width 50 height 42
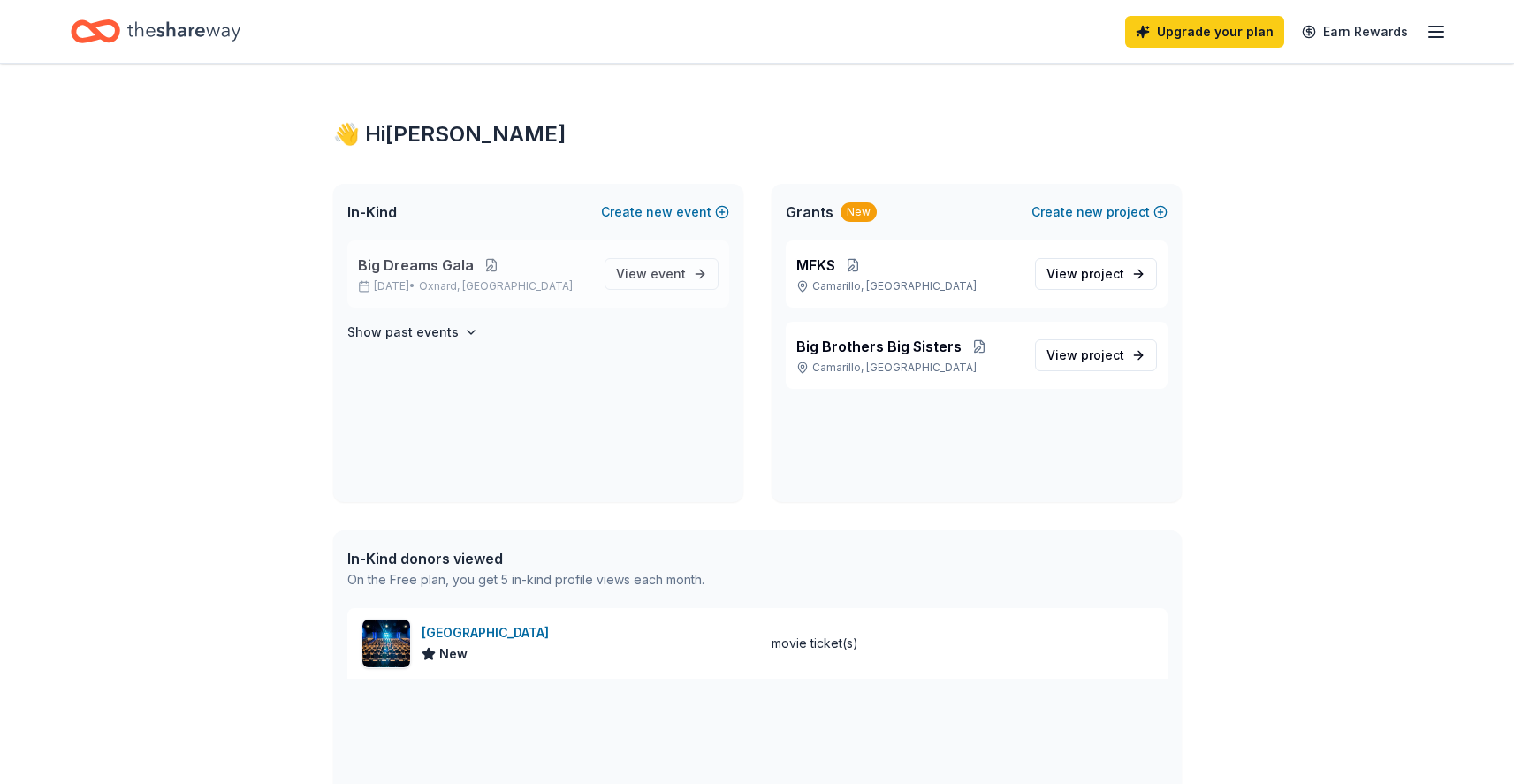
click at [487, 259] on button at bounding box center [492, 265] width 36 height 14
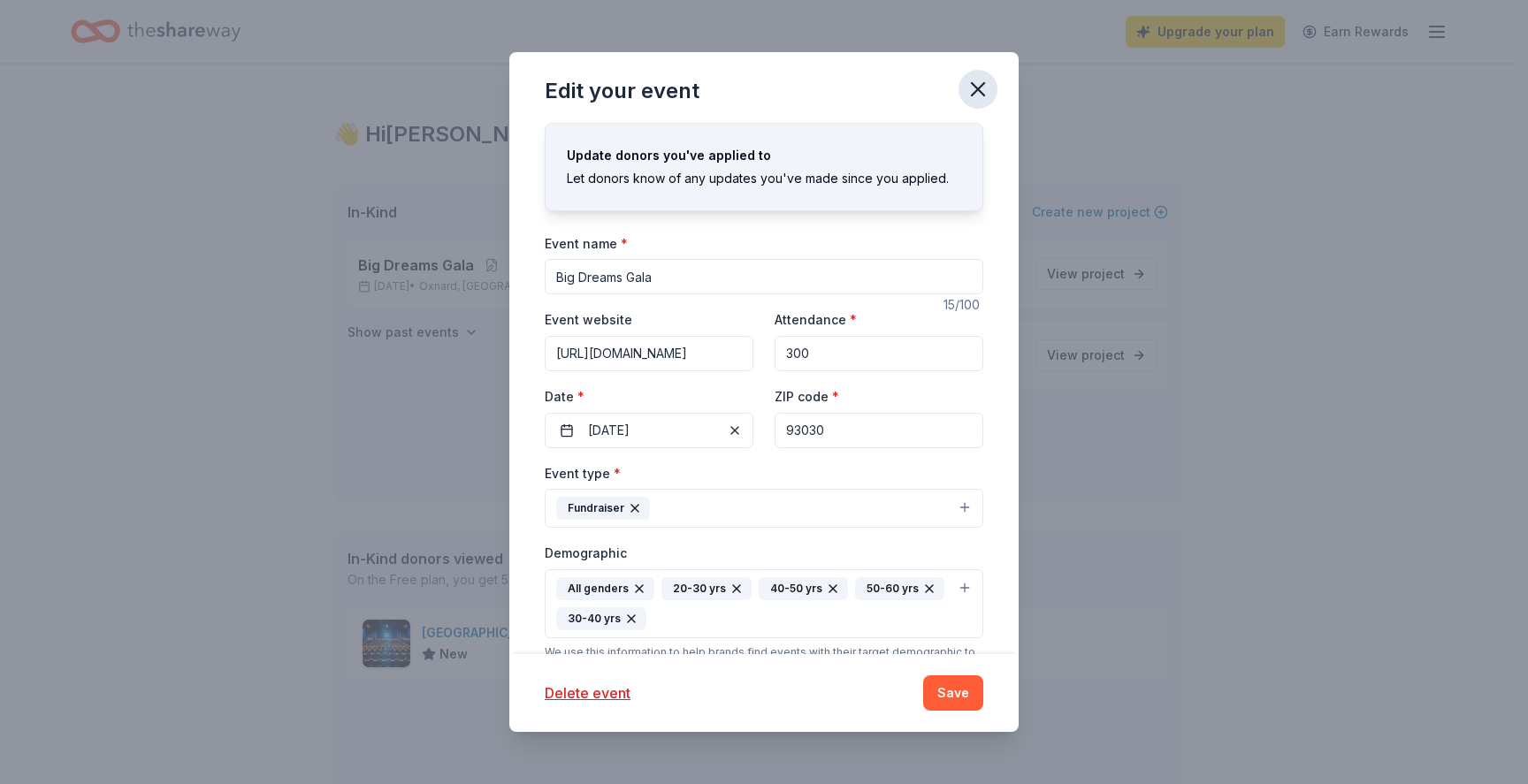
drag, startPoint x: 983, startPoint y: 84, endPoint x: 968, endPoint y: 96, distance: 19.2
click at [983, 84] on icon "button" at bounding box center [978, 90] width 25 height 25
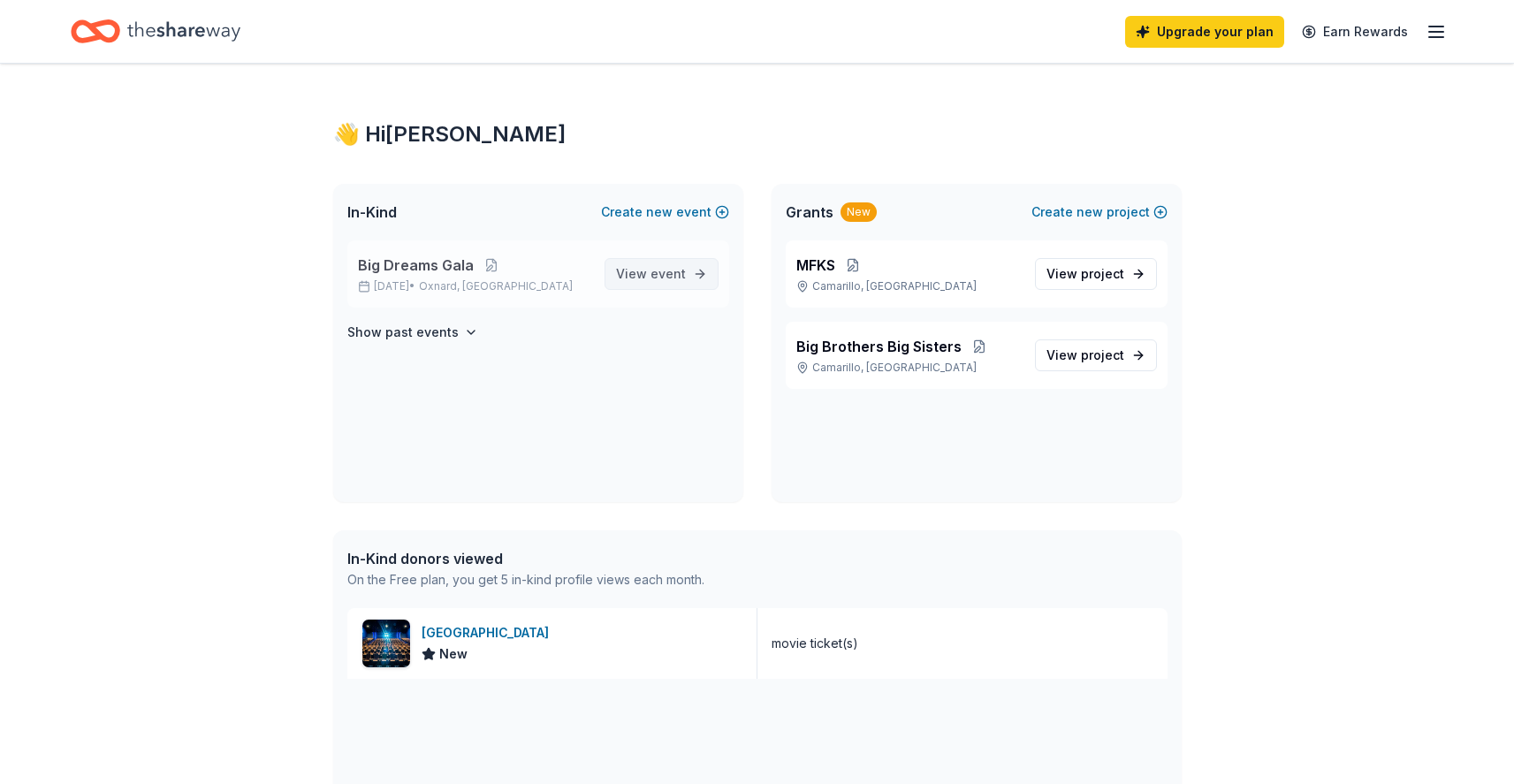
click at [682, 271] on span "event" at bounding box center [669, 273] width 36 height 15
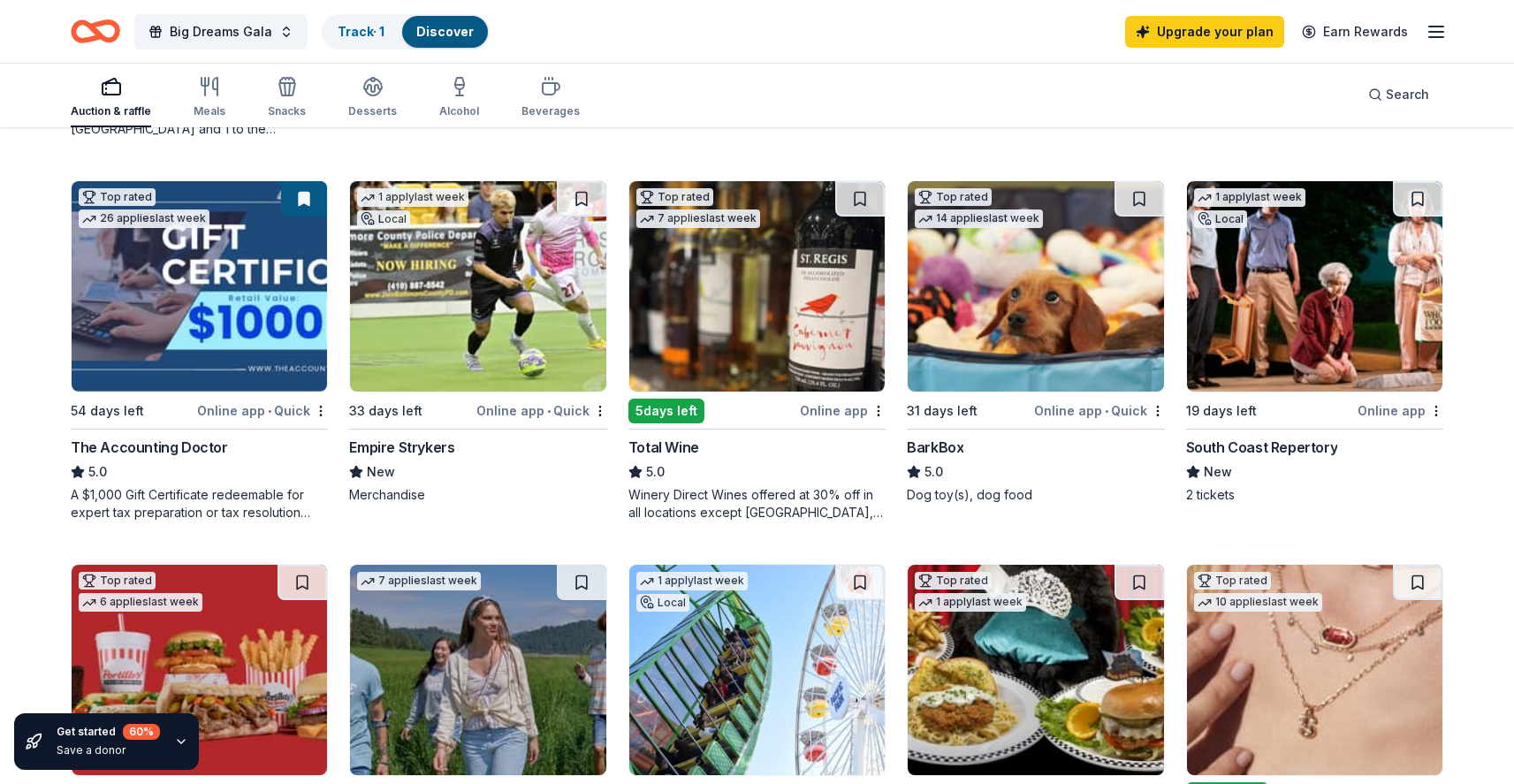
scroll to position [525, 0]
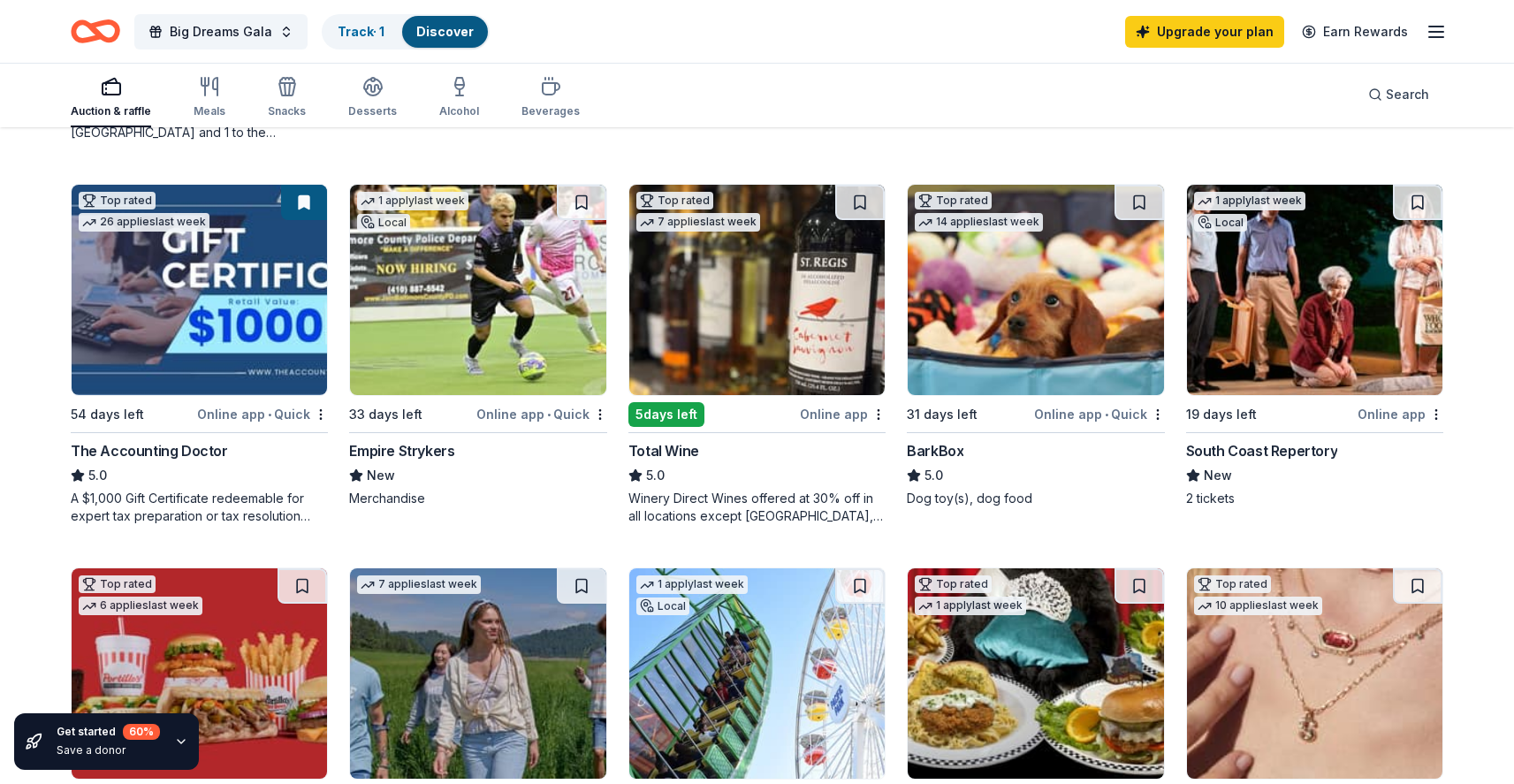
click at [1295, 358] on img at bounding box center [1315, 289] width 256 height 210
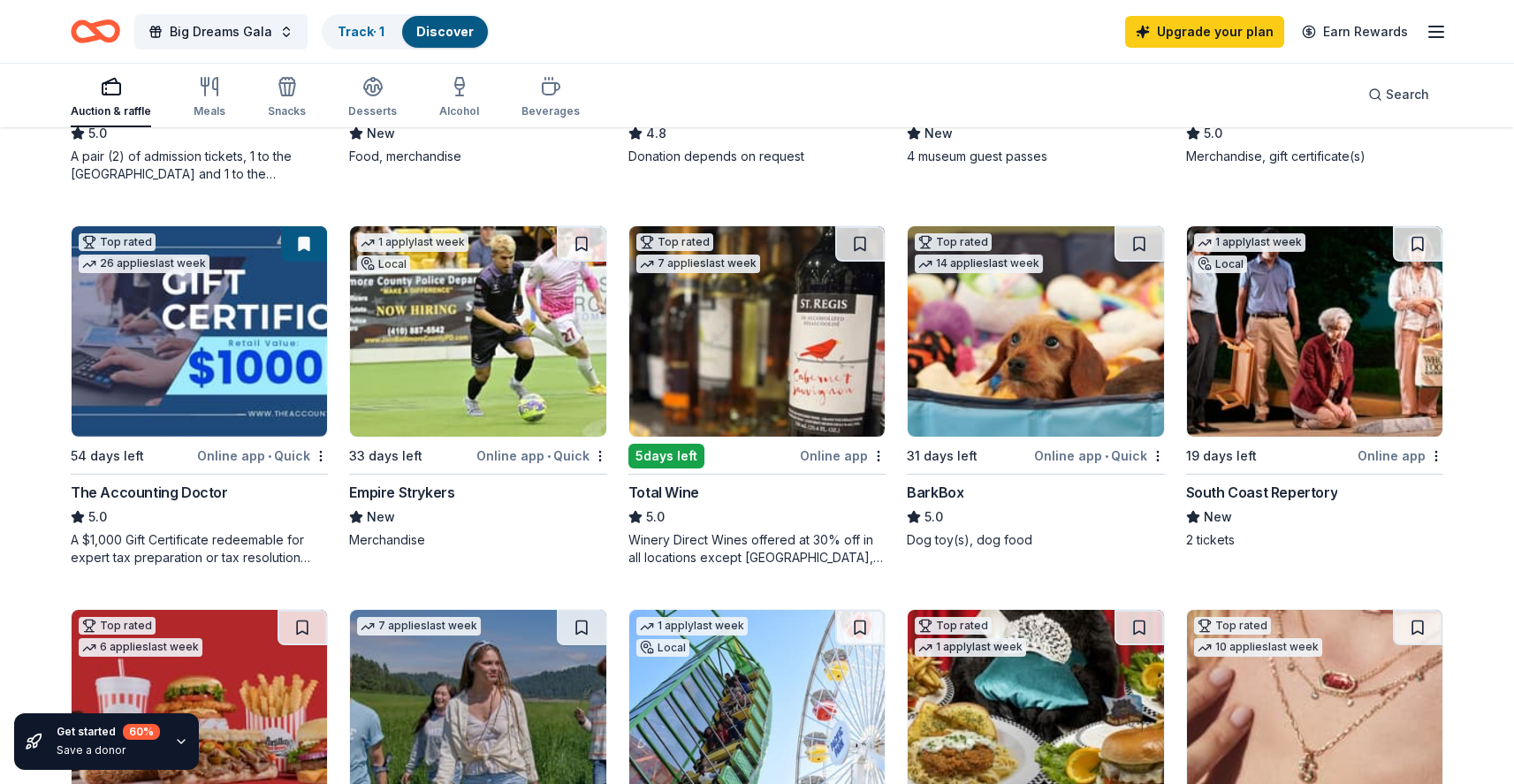
scroll to position [487, 0]
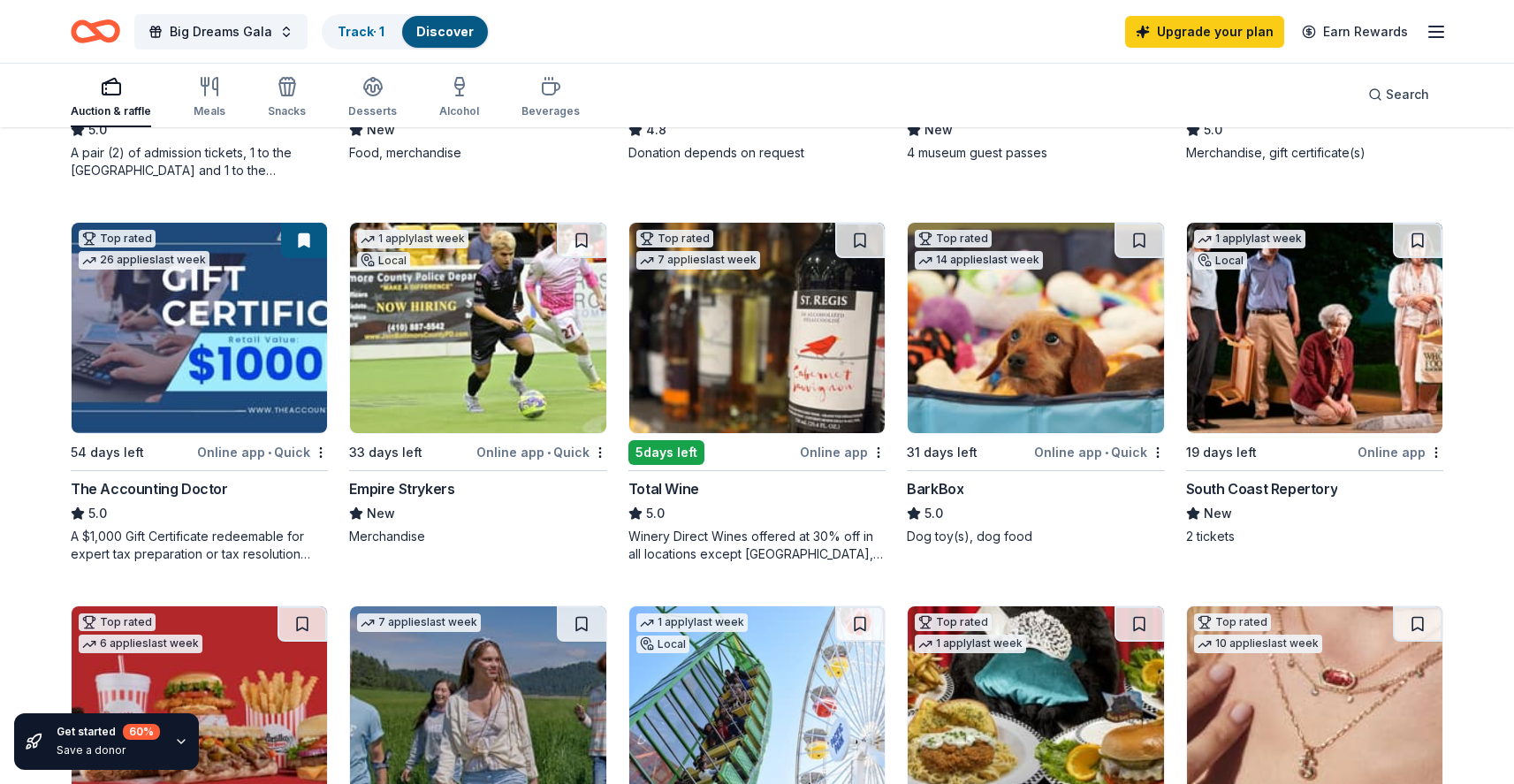
click at [1027, 332] on img at bounding box center [1035, 328] width 256 height 210
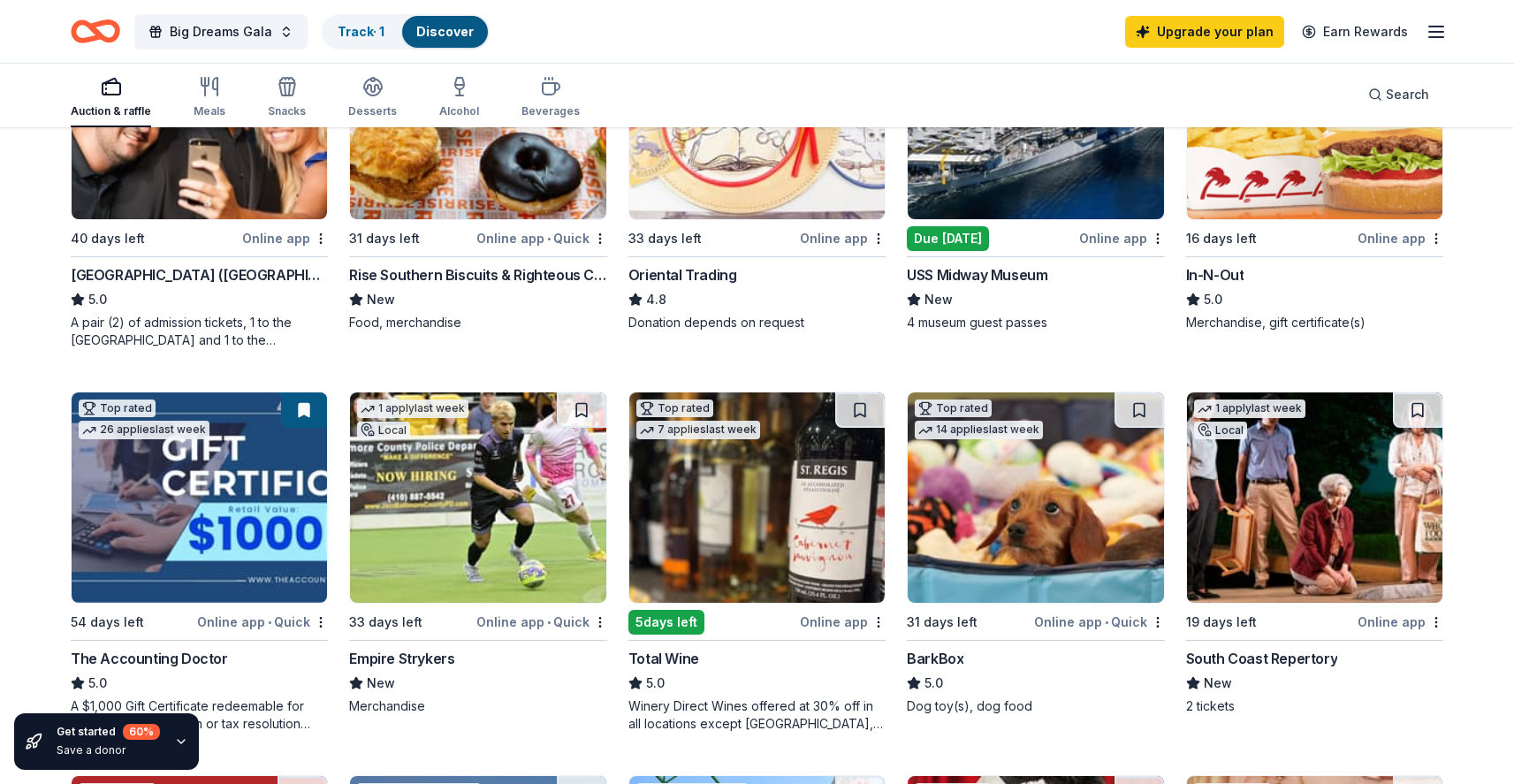
scroll to position [0, 0]
